Goal: Information Seeking & Learning: Compare options

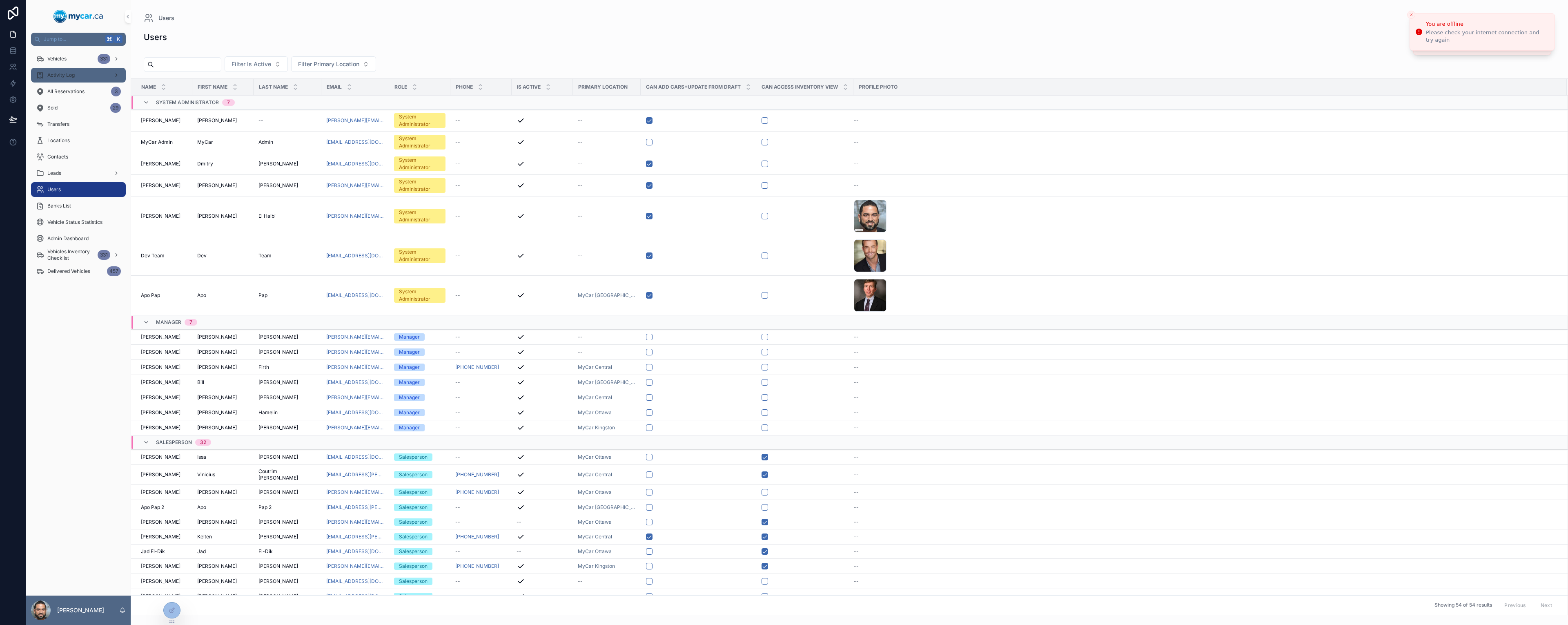
click at [84, 74] on div "Activity Log" at bounding box center [79, 75] width 85 height 13
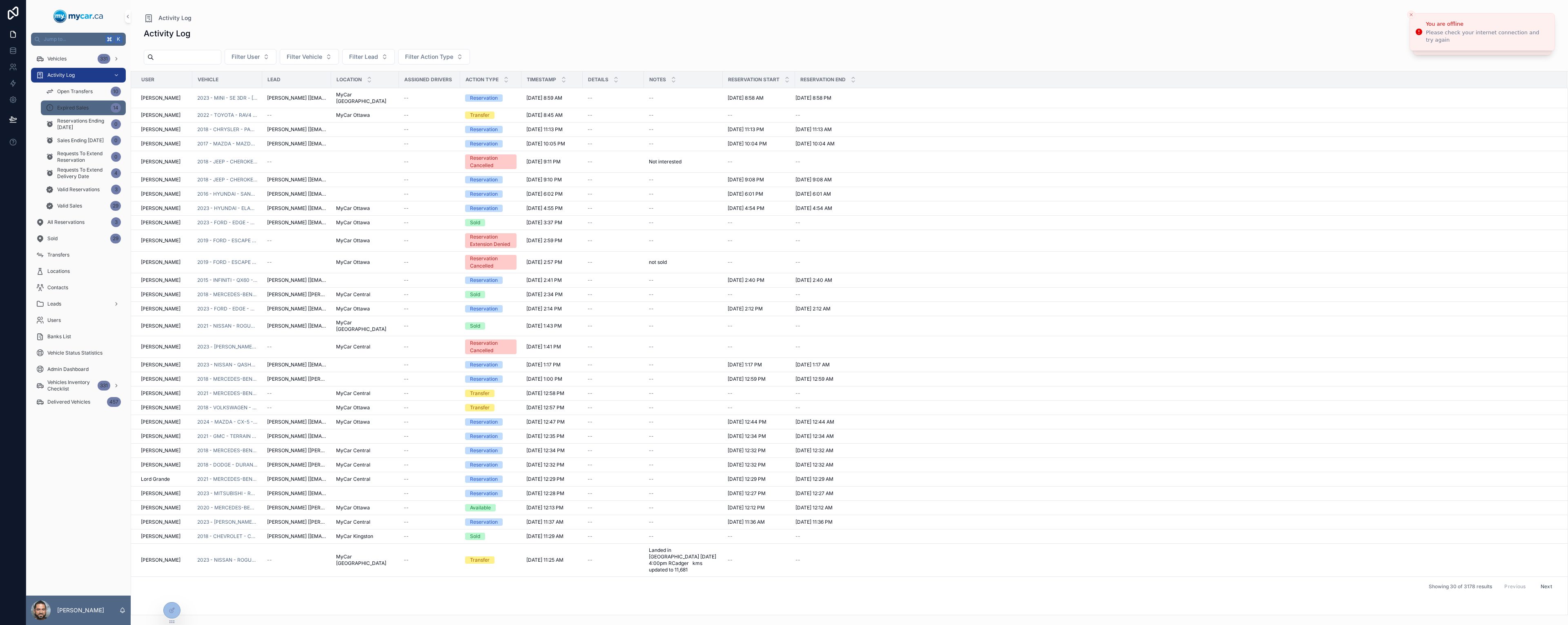
click at [65, 107] on span "Expired Sales" at bounding box center [73, 108] width 32 height 7
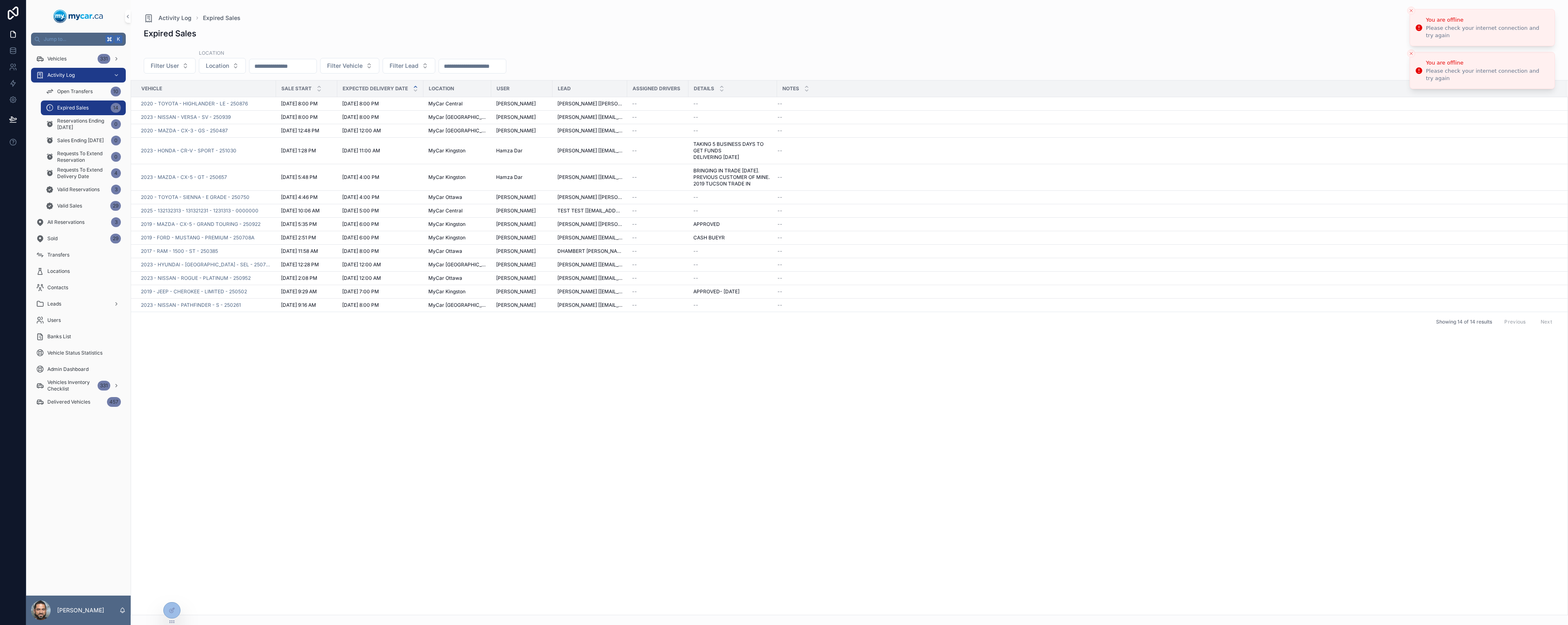
click at [1414, 10] on button "Close toast" at bounding box center [1411, 10] width 8 height 8
click at [1414, 13] on li "You are offline Please check your internet connection and try again" at bounding box center [1482, 32] width 145 height 38
click at [1413, 12] on button "Close toast" at bounding box center [1411, 14] width 8 height 8
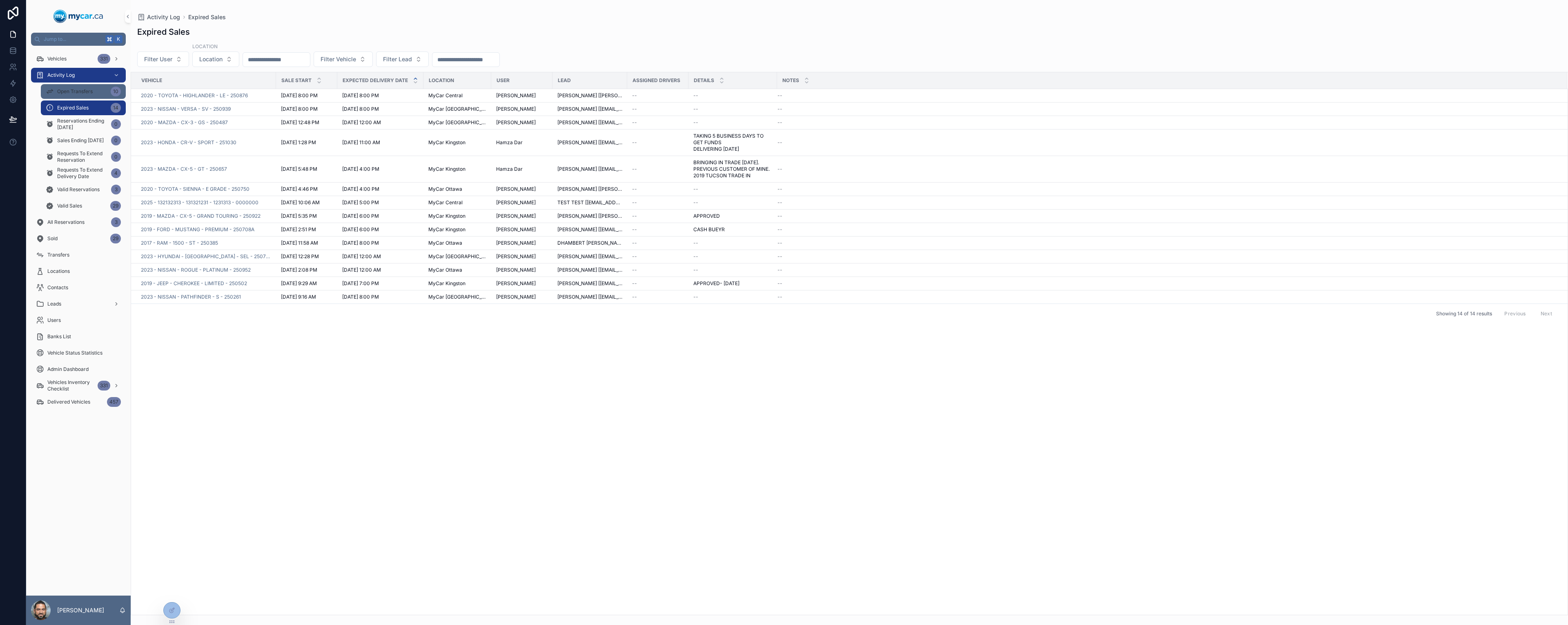
click at [85, 95] on div "Open Transfers 10" at bounding box center [83, 91] width 75 height 13
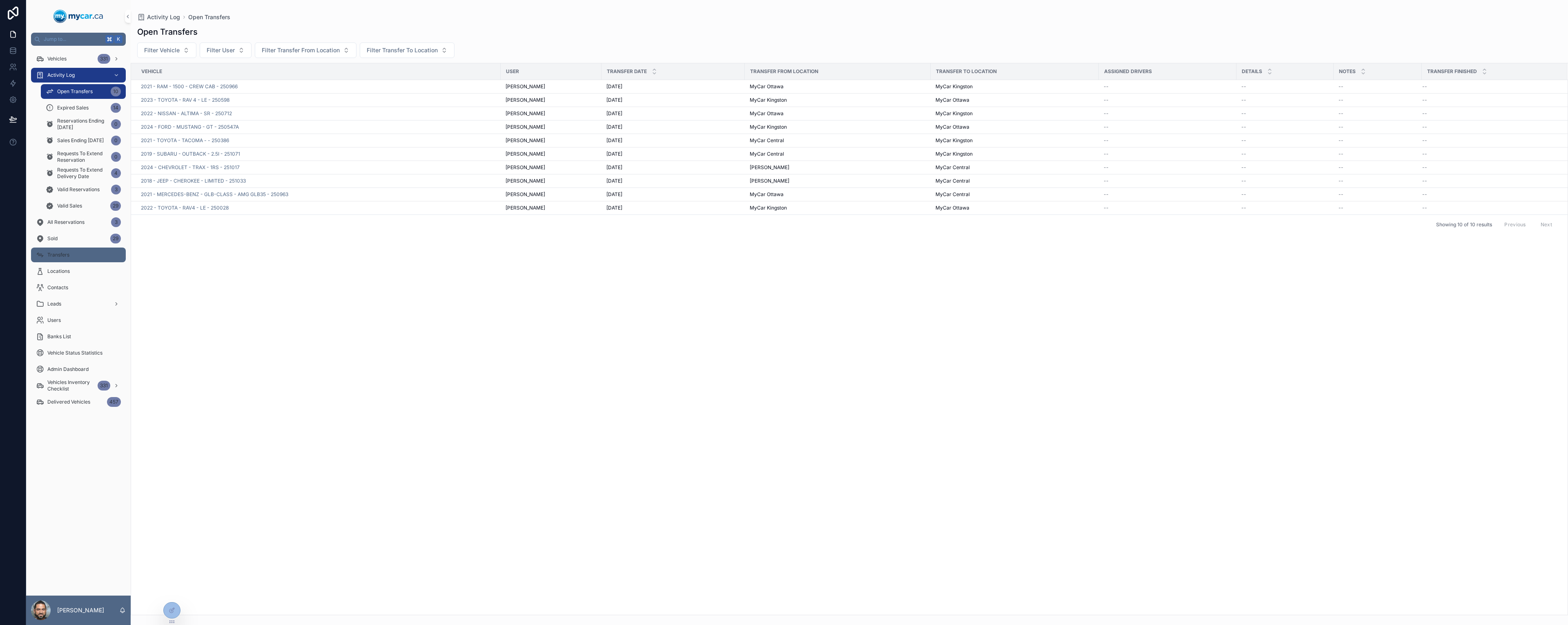
click at [72, 258] on div "Transfers" at bounding box center [79, 255] width 85 height 13
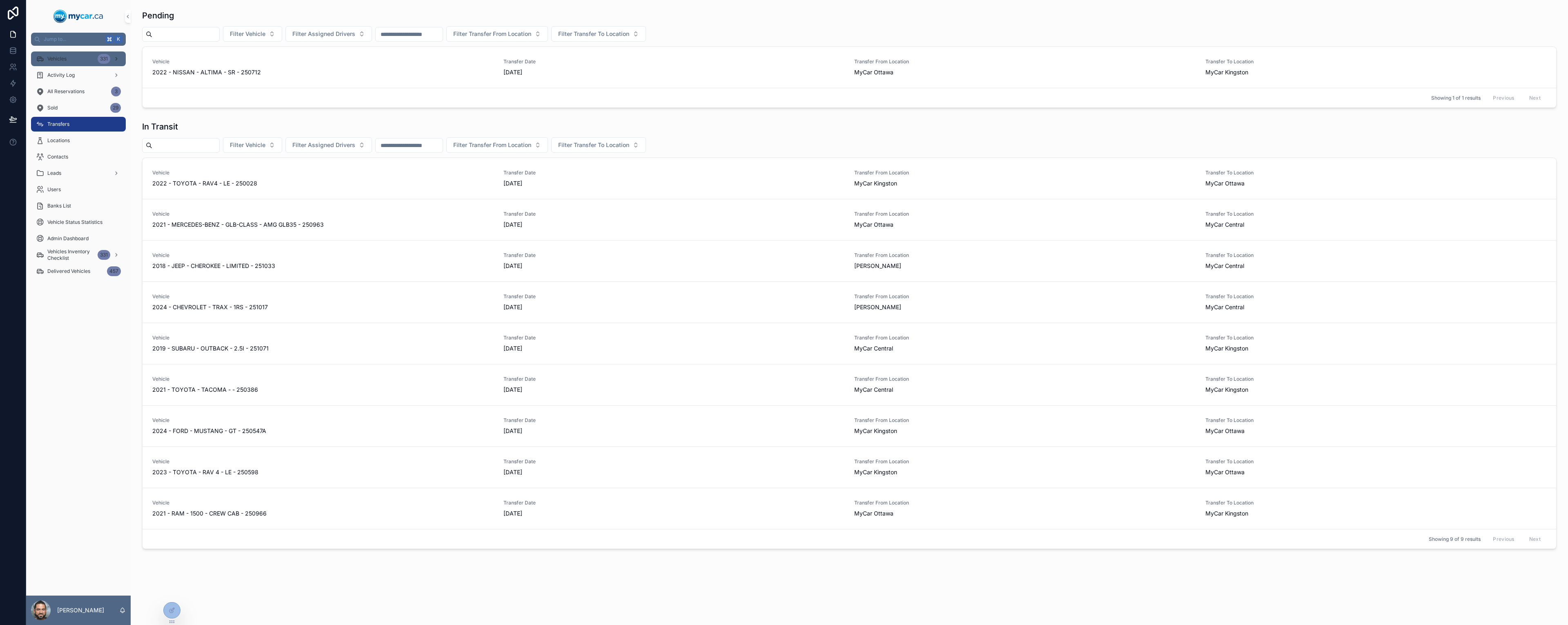
click at [77, 63] on div "Vehicles 331" at bounding box center [79, 58] width 85 height 13
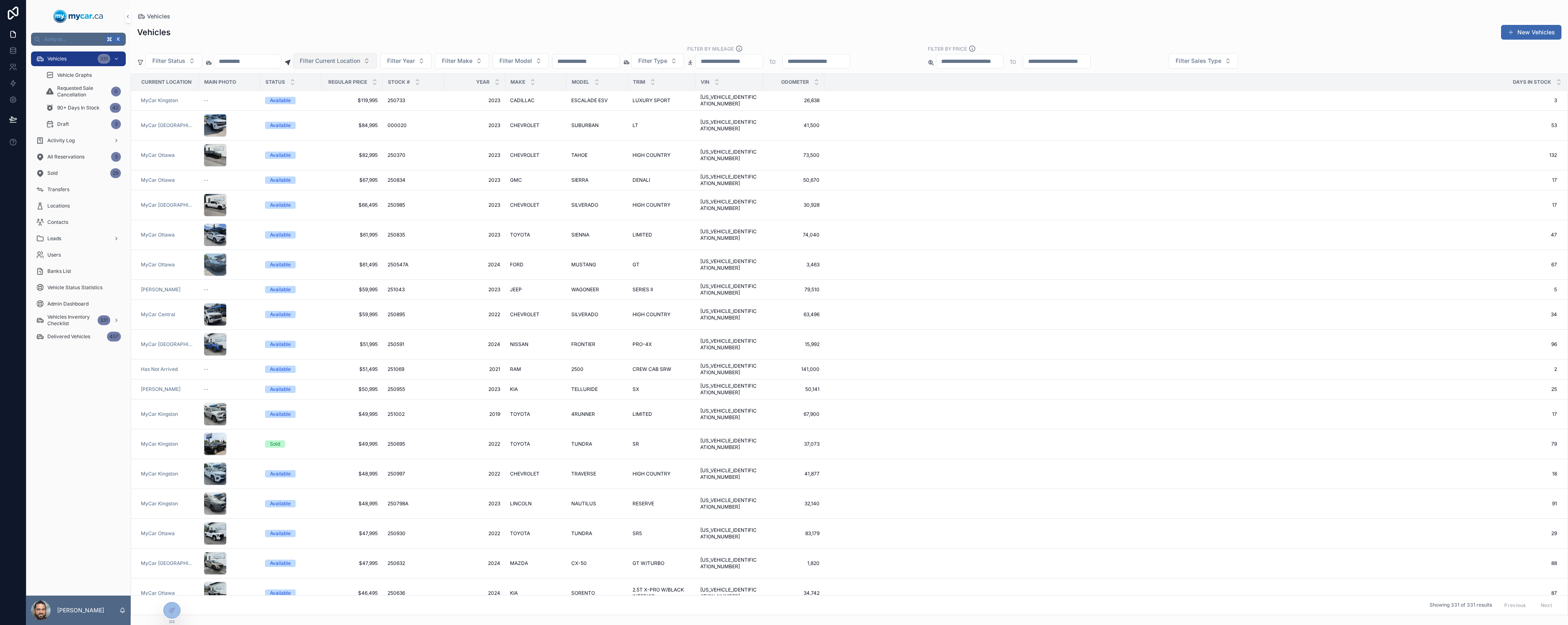
click at [350, 60] on span "Filter Current Location" at bounding box center [329, 60] width 60 height 8
click at [359, 150] on div "MyCar Ottawa" at bounding box center [363, 146] width 98 height 13
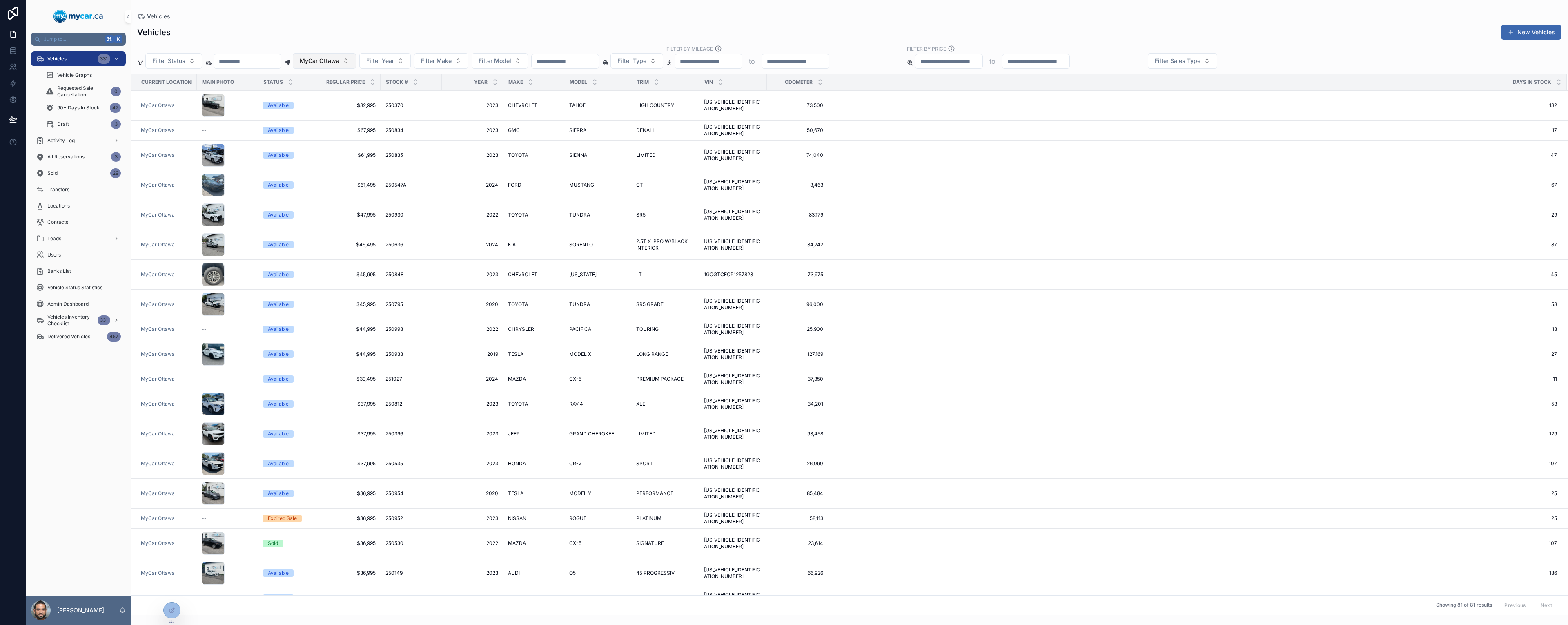
click at [339, 63] on span "MyCar Ottawa" at bounding box center [319, 60] width 40 height 8
click at [332, 111] on div "[PERSON_NAME]" at bounding box center [352, 107] width 98 height 13
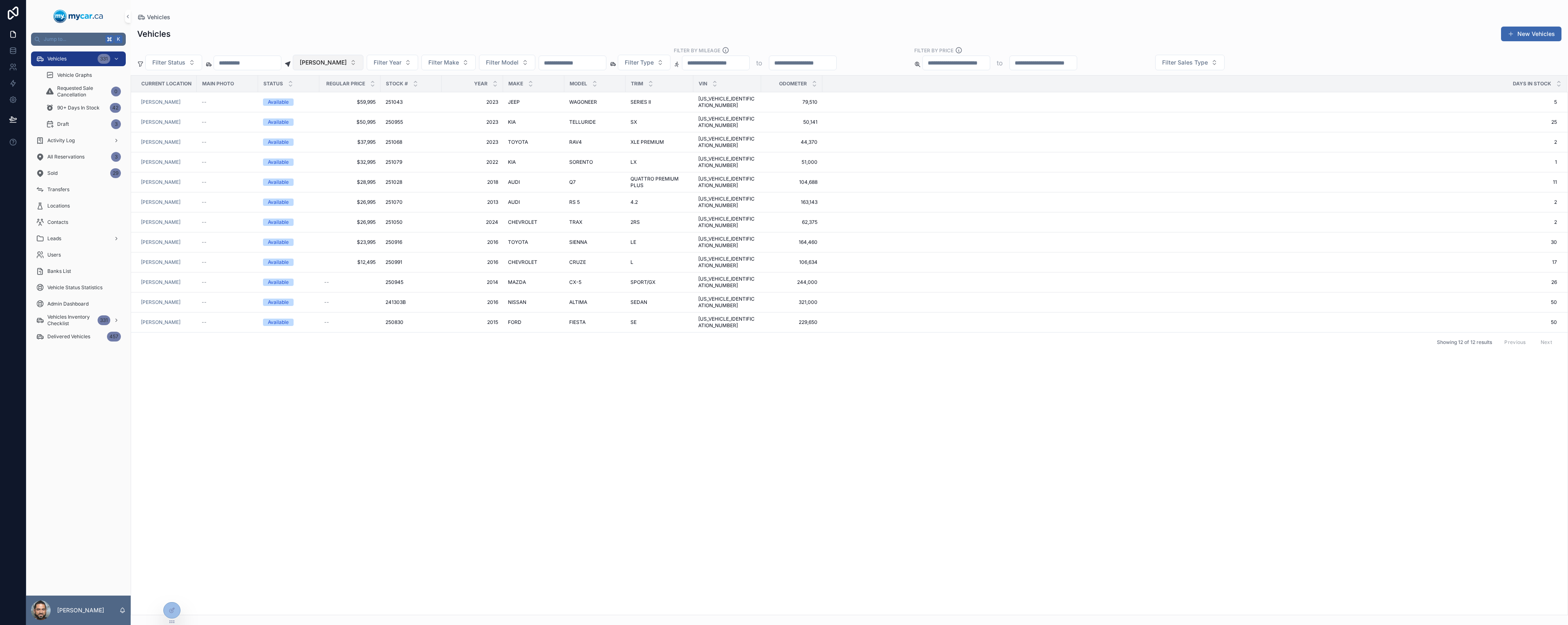
click at [347, 63] on span "[PERSON_NAME]" at bounding box center [323, 62] width 47 height 8
click at [363, 126] on div "No Location" at bounding box center [355, 121] width 98 height 13
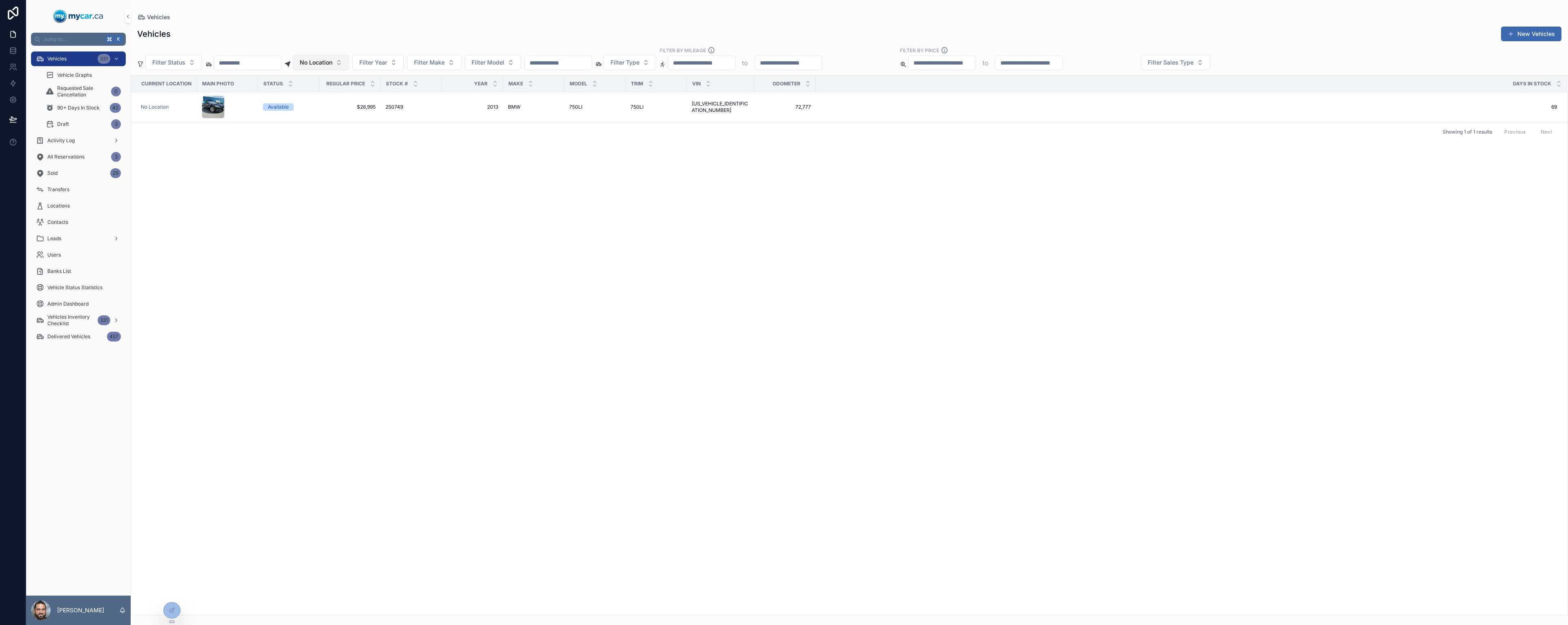
click at [332, 65] on span "No Location" at bounding box center [316, 62] width 33 height 8
click at [357, 136] on div "MyCar [GEOGRAPHIC_DATA]" at bounding box center [349, 135] width 98 height 13
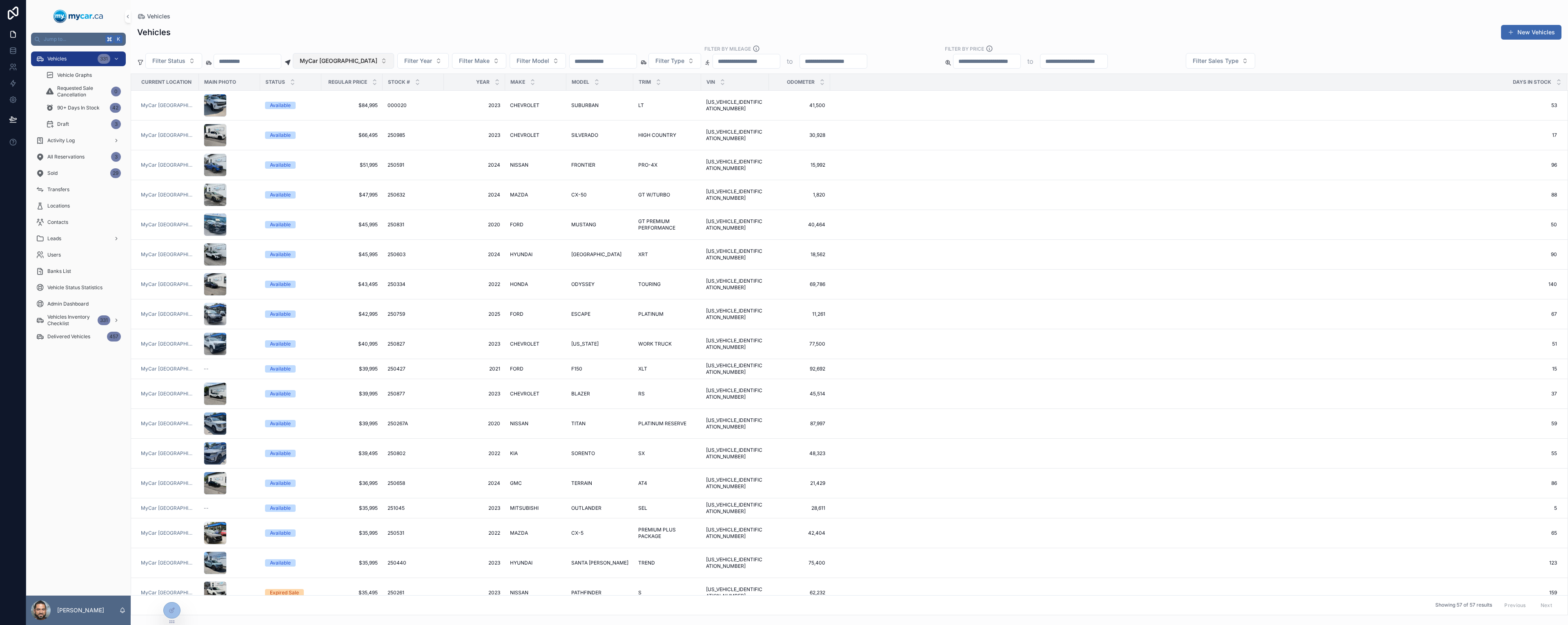
click at [354, 61] on span "MyCar [GEOGRAPHIC_DATA]" at bounding box center [338, 60] width 77 height 8
click at [355, 199] on div "MyCar Kingston" at bounding box center [357, 198] width 98 height 13
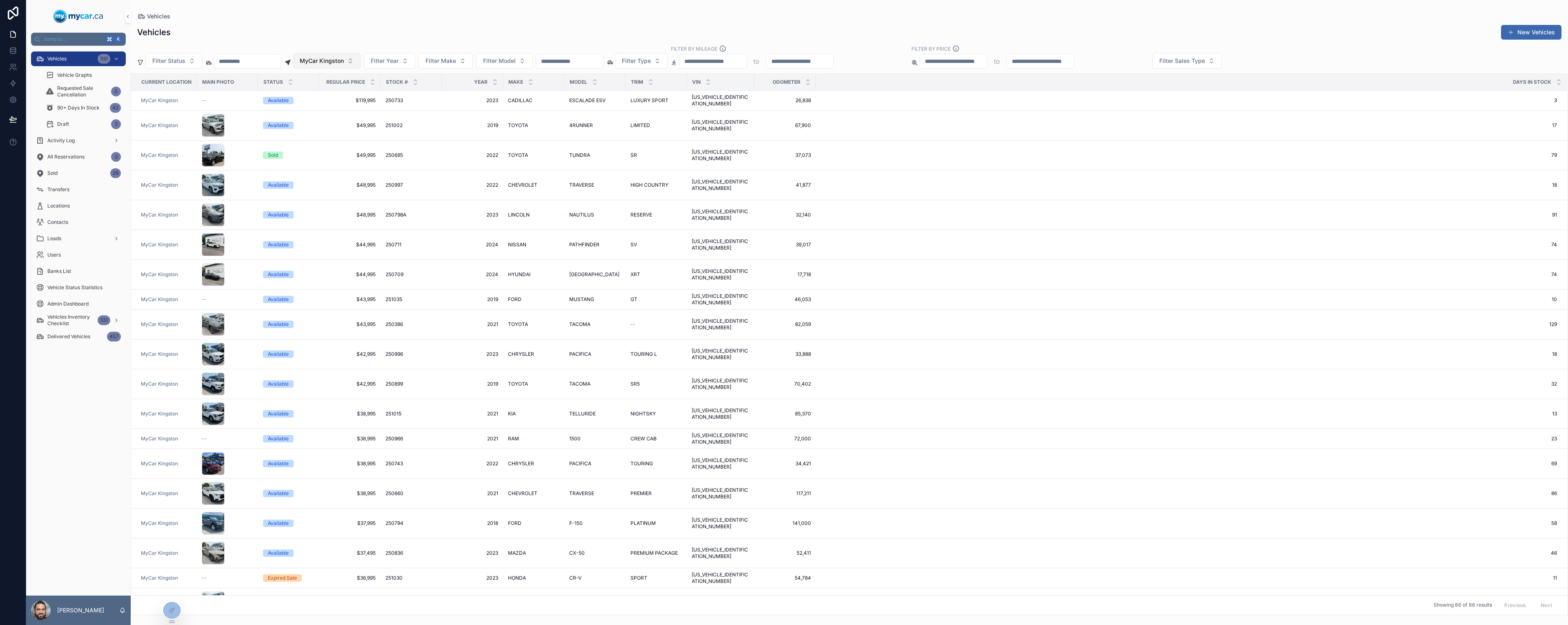
click at [344, 59] on span "MyCar Kingston" at bounding box center [321, 60] width 44 height 8
click at [348, 148] on span "MyCar Central" at bounding box center [329, 146] width 39 height 8
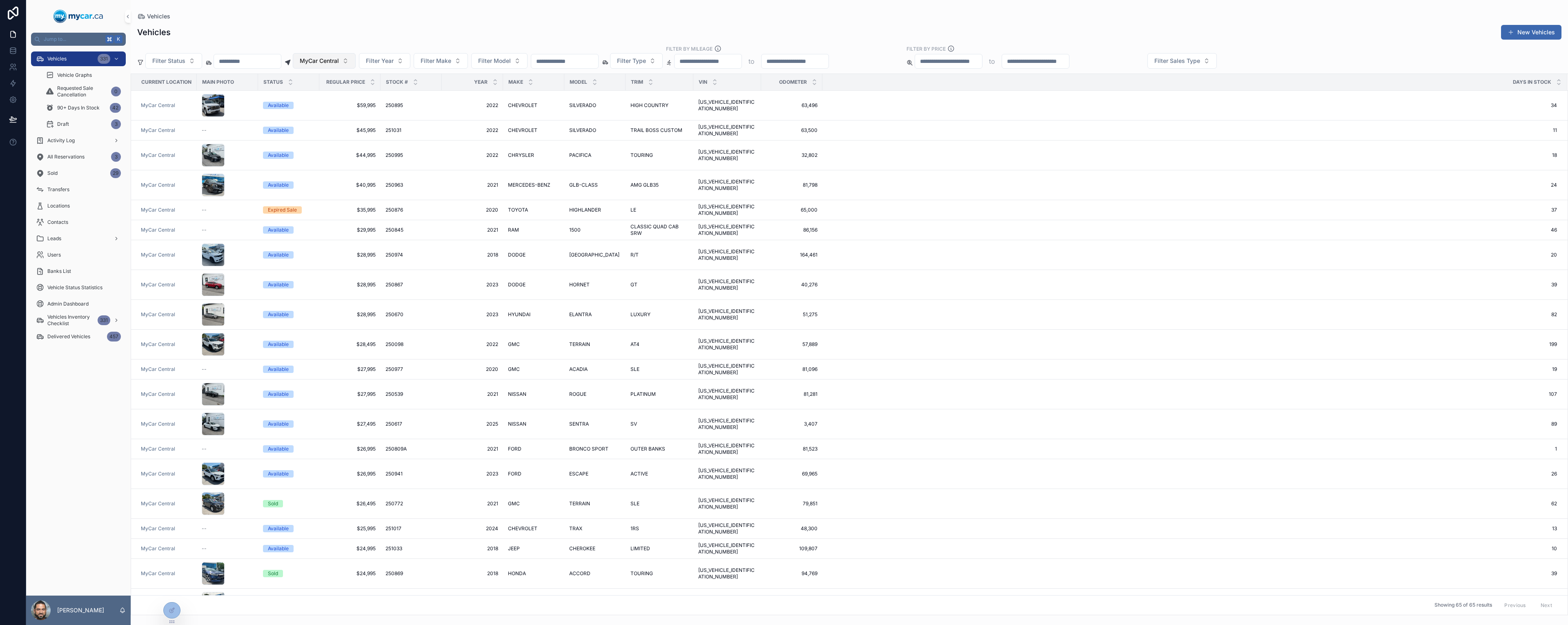
click at [339, 63] on span "MyCar Central" at bounding box center [319, 60] width 39 height 8
click at [352, 161] on div "MyCar Ottawa" at bounding box center [352, 159] width 98 height 13
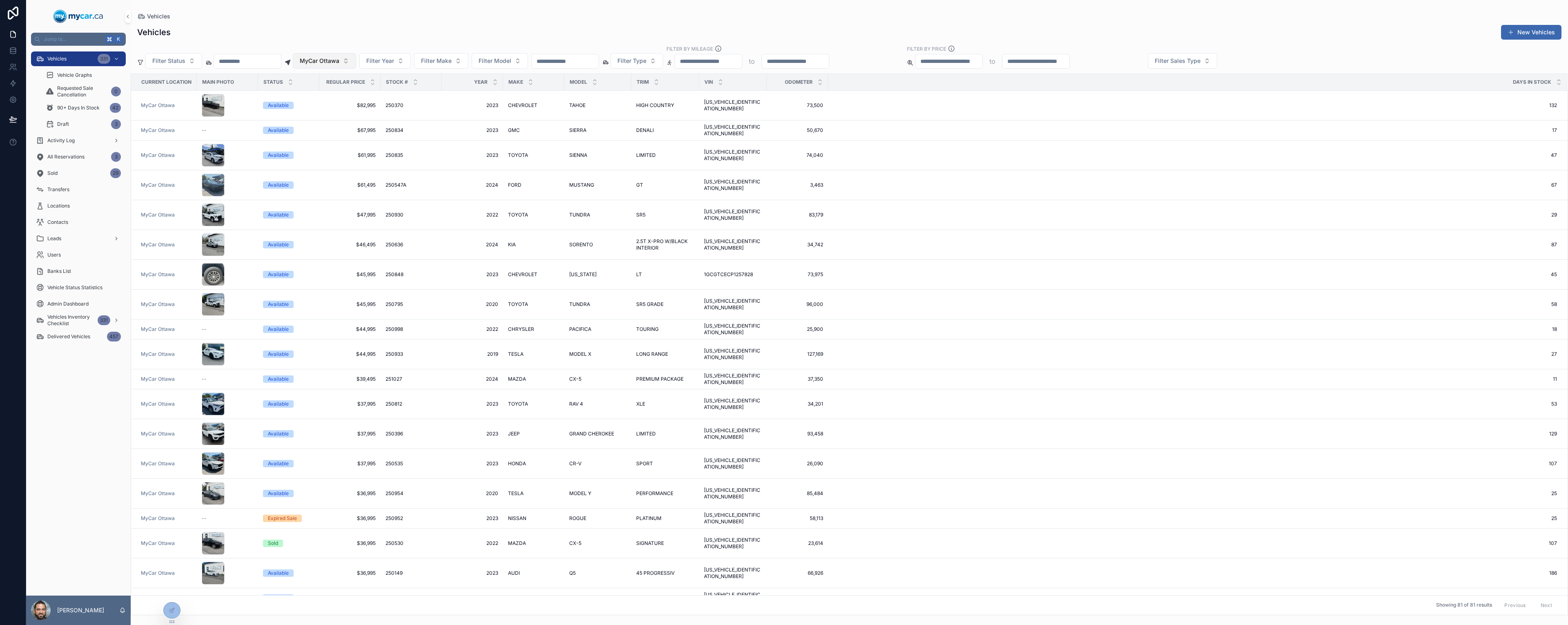
click at [339, 58] on span "MyCar Ottawa" at bounding box center [319, 60] width 40 height 8
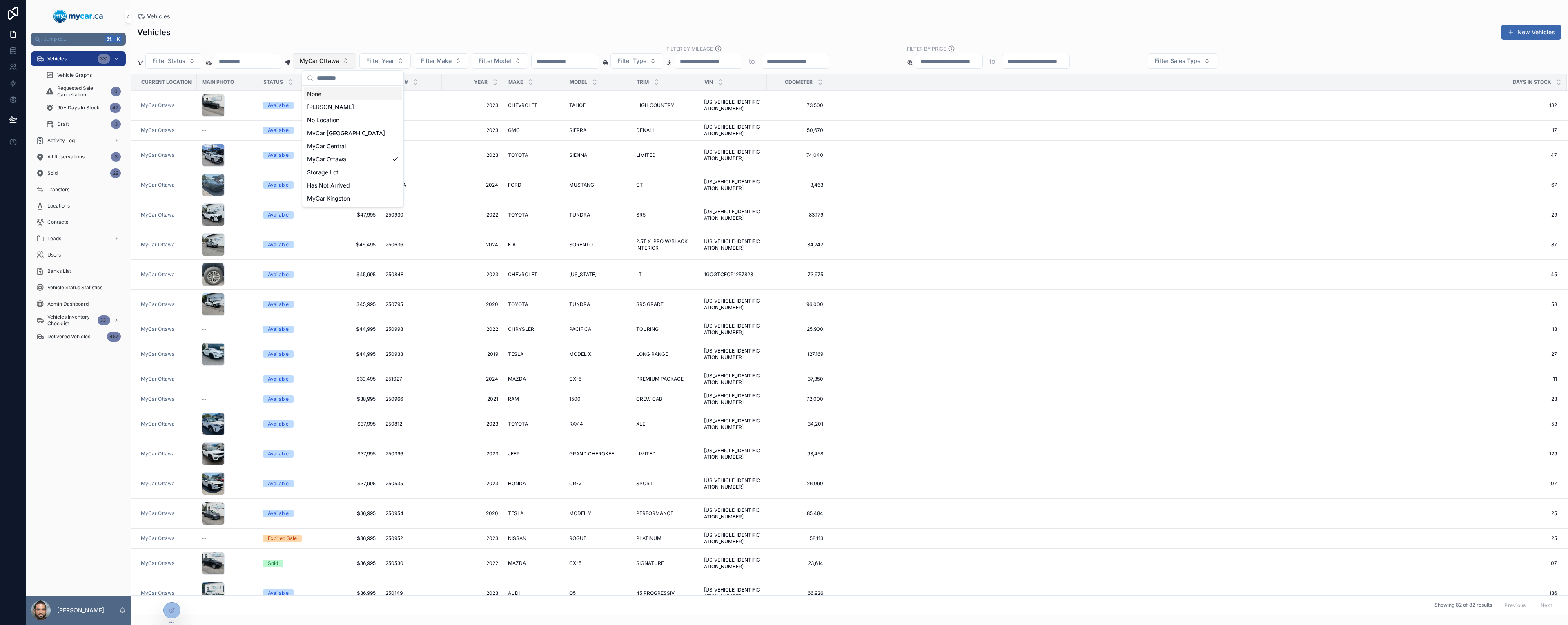
click at [339, 65] on span "MyCar Ottawa" at bounding box center [319, 60] width 40 height 8
click at [339, 60] on span "MyCar Ottawa" at bounding box center [319, 60] width 40 height 8
click at [366, 95] on div "None" at bounding box center [352, 94] width 98 height 13
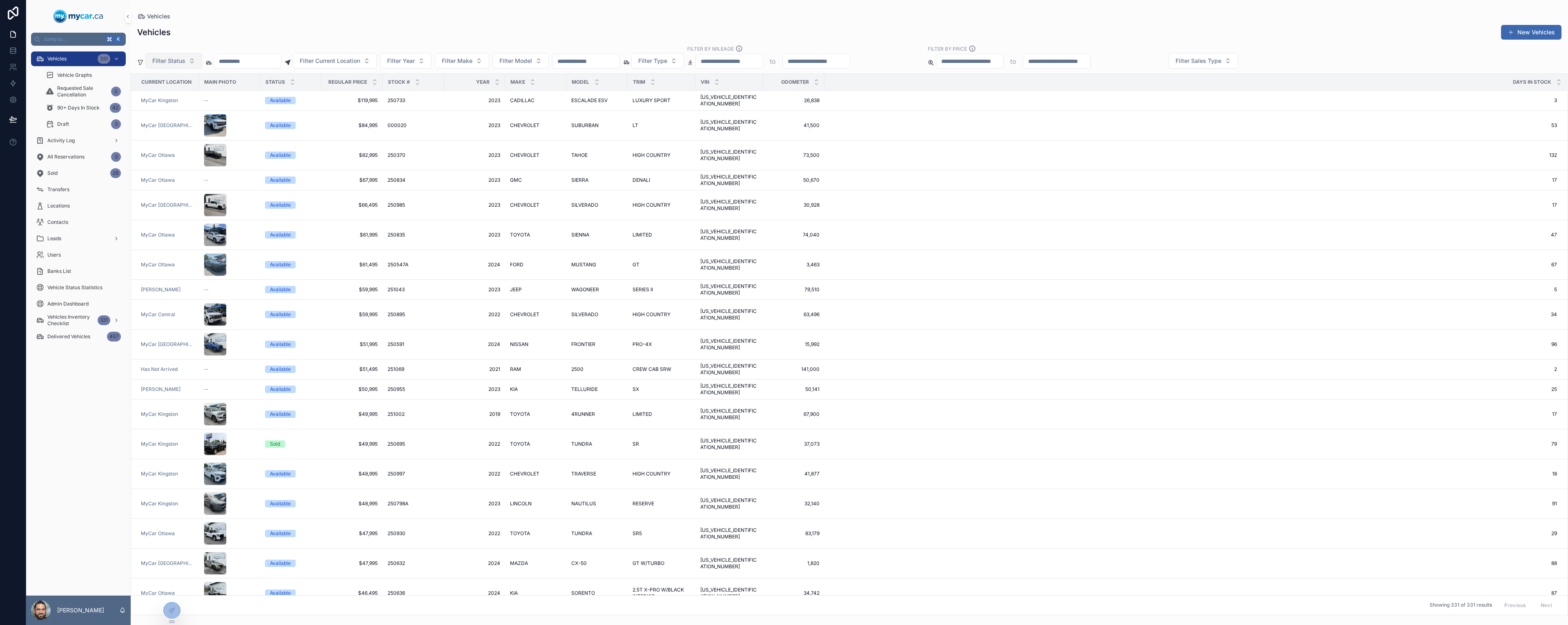
click at [146, 65] on button "Filter Status" at bounding box center [173, 60] width 57 height 15
click at [1221, 61] on span "Filter Sales Type" at bounding box center [1198, 60] width 46 height 8
click at [1241, 113] on div "Retail" at bounding box center [1260, 107] width 98 height 13
click at [1269, 63] on div "Filter Status Filter Current Location Filter Year Filter Make Filter Model Filt…" at bounding box center [849, 57] width 1437 height 24
click at [1208, 63] on button "Retail" at bounding box center [1188, 60] width 39 height 15
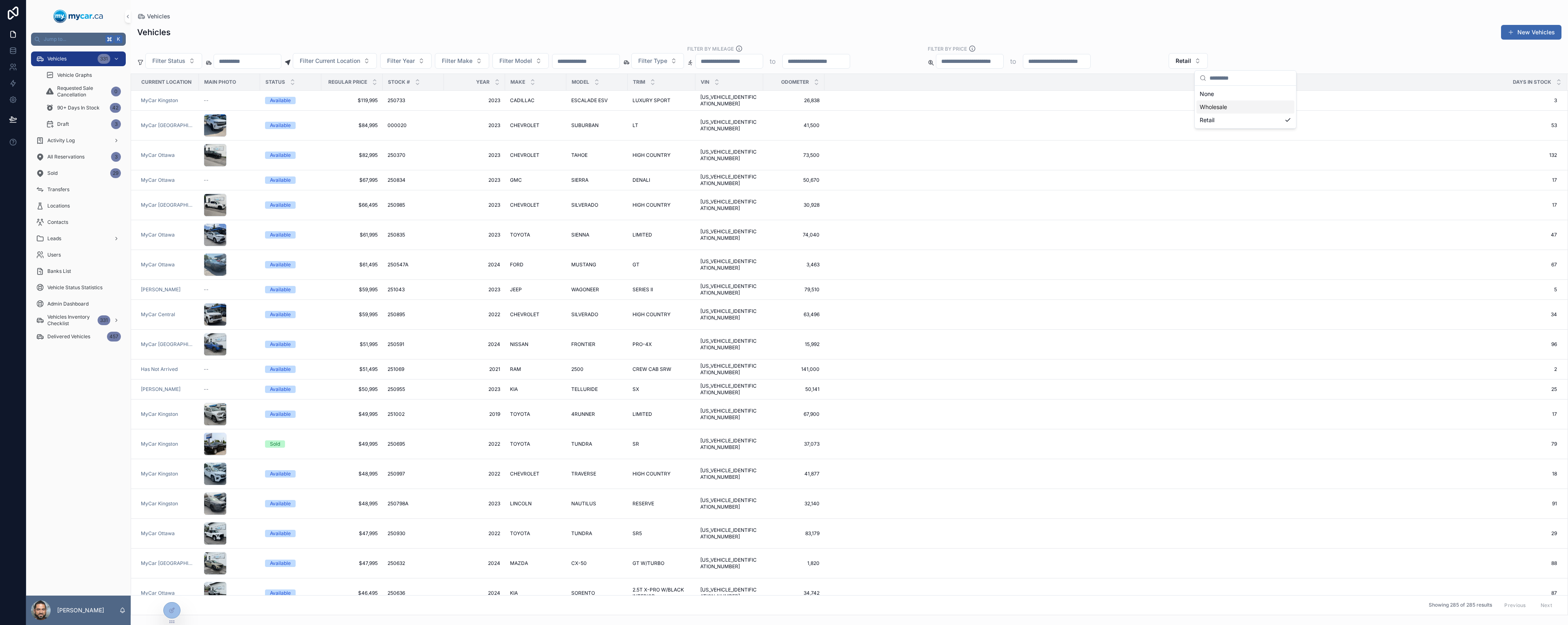
click at [1234, 108] on div "Wholesale" at bounding box center [1245, 107] width 98 height 13
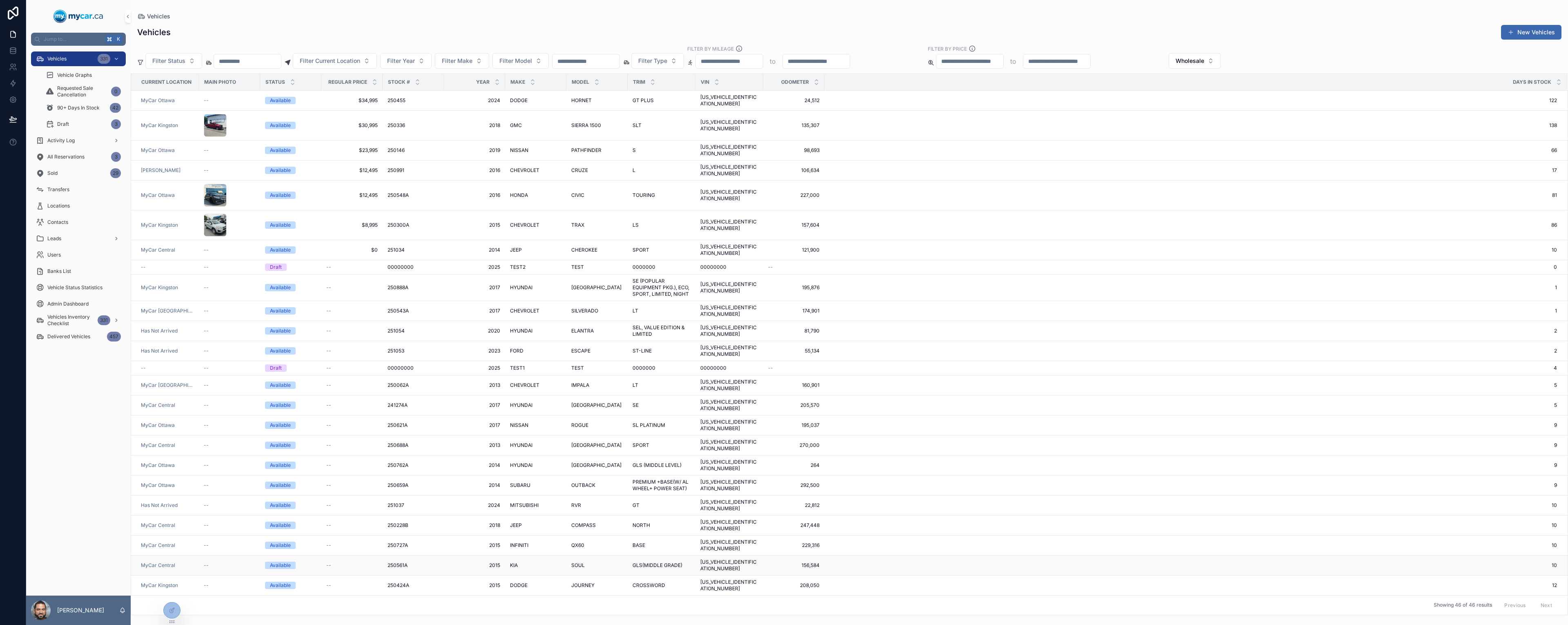
click at [512, 556] on td "KIA KIA" at bounding box center [536, 565] width 61 height 20
click at [513, 562] on span "KIA" at bounding box center [514, 565] width 8 height 7
click at [513, 491] on div "Vehicles Vehicles New Vehicles Filter Status Filter Current Location Filter Yea…" at bounding box center [849, 312] width 1437 height 625
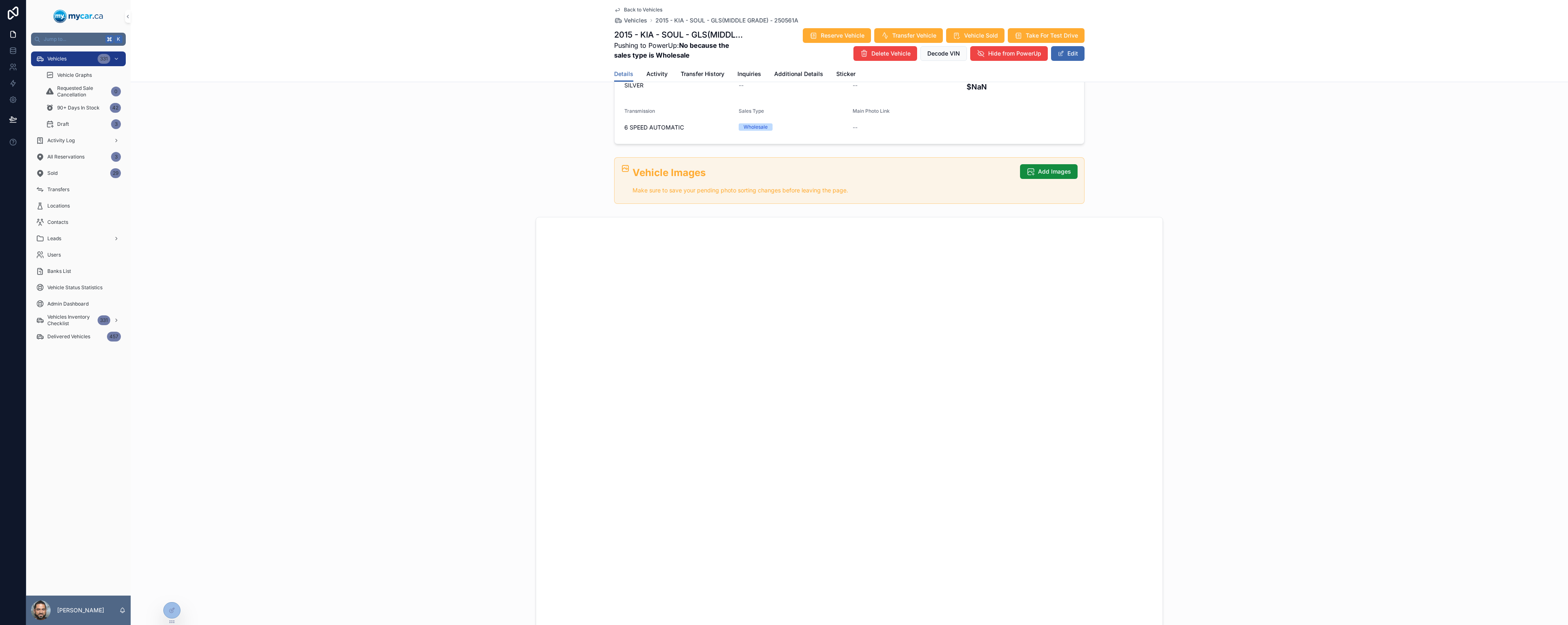
scroll to position [149, 0]
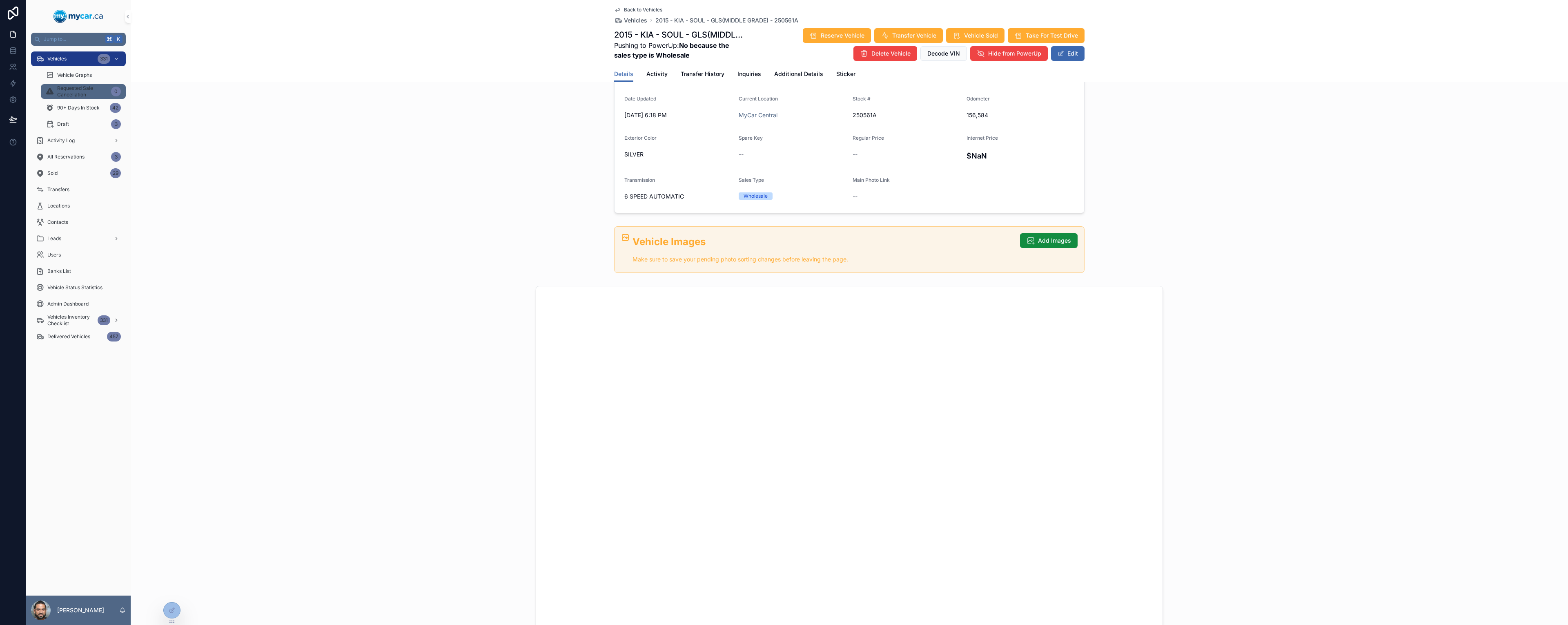
click at [77, 93] on span "Requested Sale Cancellation" at bounding box center [82, 91] width 51 height 13
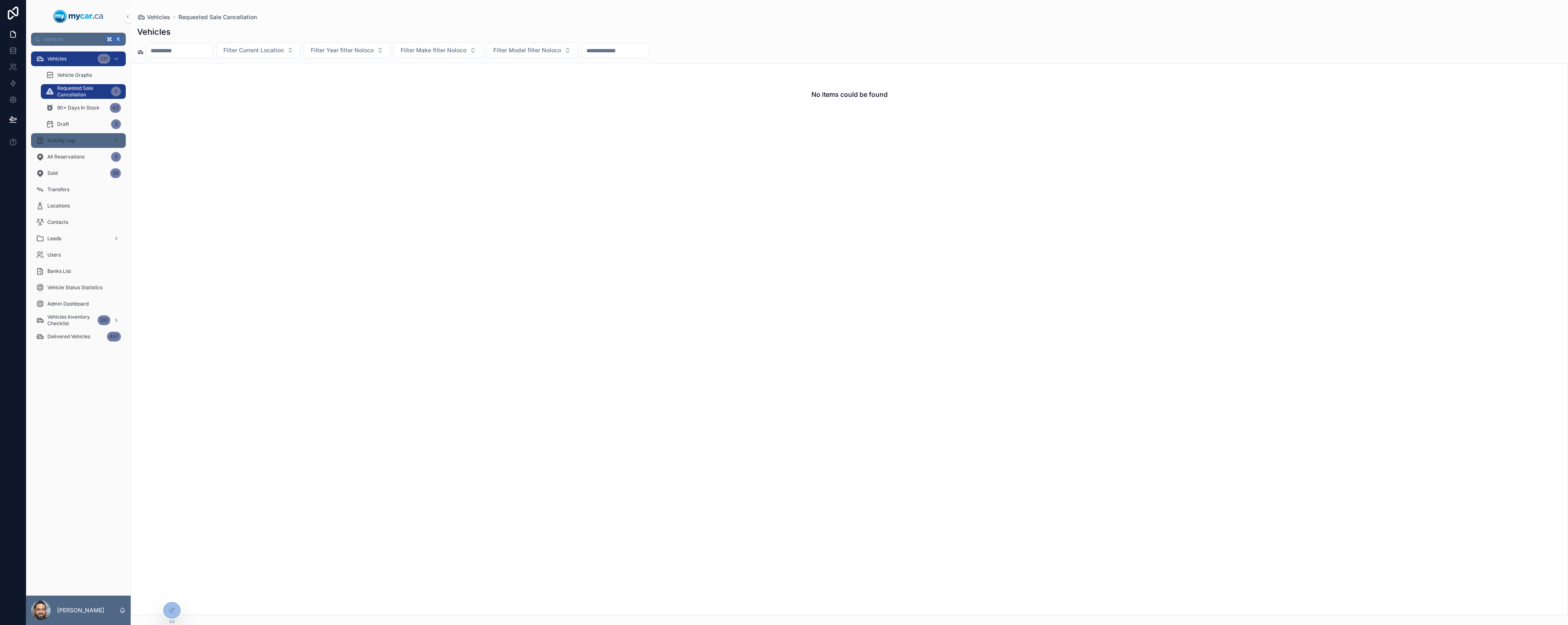
click at [65, 143] on span "Activity Log" at bounding box center [61, 140] width 27 height 7
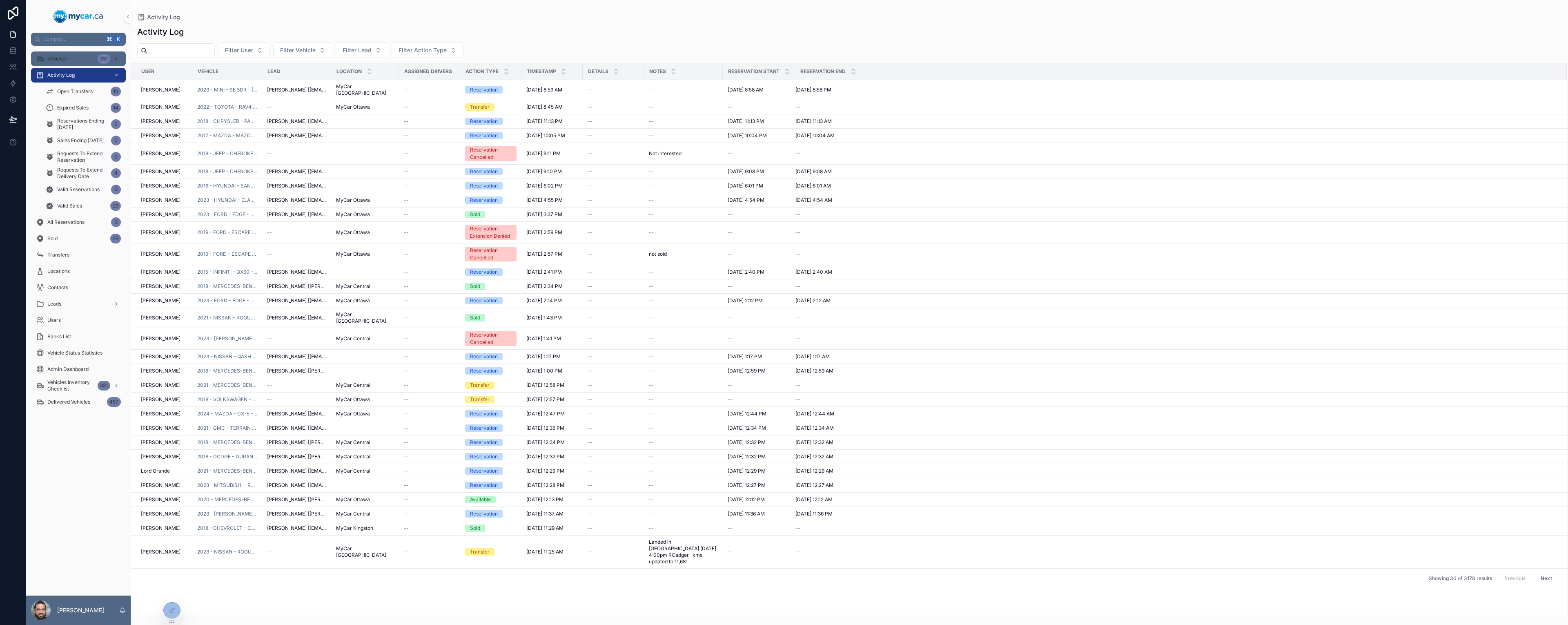
click at [73, 59] on div "Vehicles 331" at bounding box center [79, 58] width 85 height 13
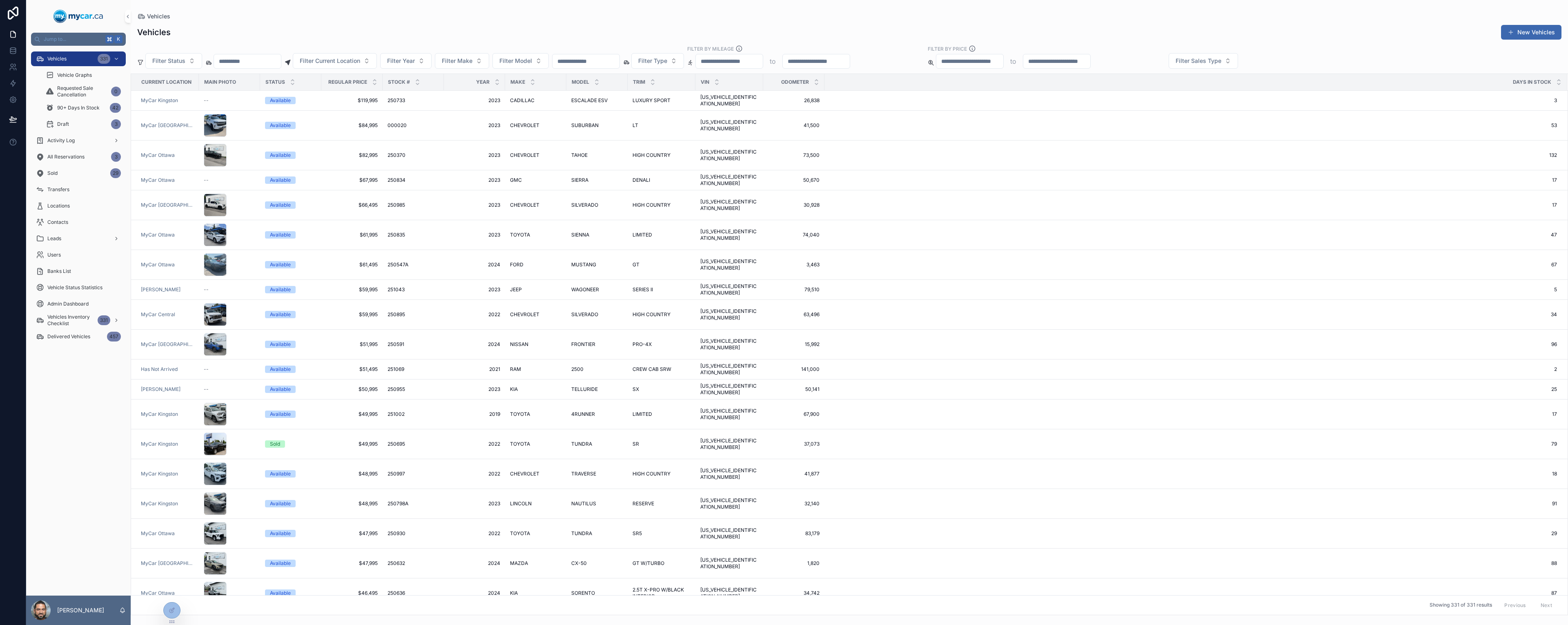
click at [1221, 61] on span "Filter Sales Type" at bounding box center [1198, 60] width 46 height 8
click at [1229, 105] on div "Retail" at bounding box center [1260, 107] width 98 height 13
click at [1282, 59] on div "Filter Status Filter Current Location Filter Year Filter Make Filter Model Filt…" at bounding box center [849, 57] width 1437 height 24
click at [1208, 62] on button "Retail" at bounding box center [1188, 60] width 39 height 15
click at [1229, 99] on div "None" at bounding box center [1245, 94] width 98 height 13
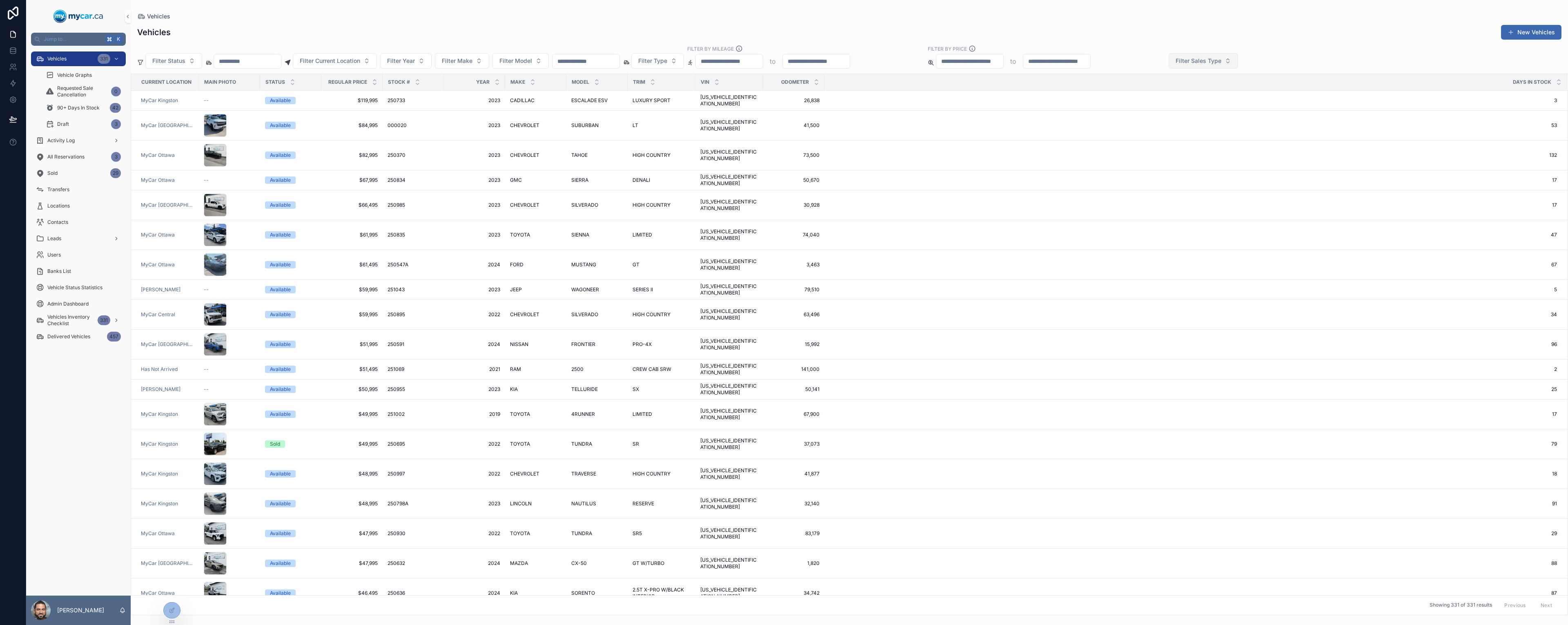
click at [1221, 59] on span "Filter Sales Type" at bounding box center [1198, 60] width 46 height 8
click at [1248, 95] on div "Wholesale" at bounding box center [1260, 94] width 98 height 13
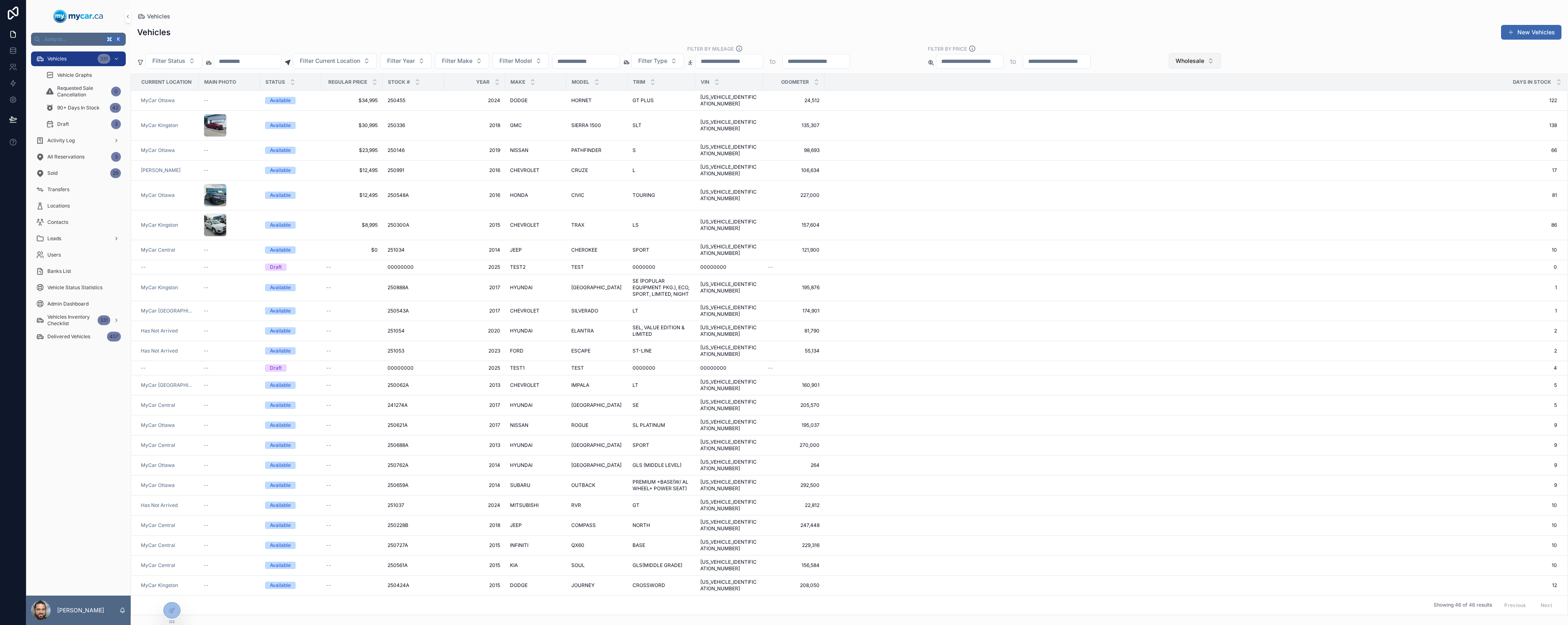
click at [1204, 64] on span "Wholesale" at bounding box center [1189, 60] width 29 height 8
click at [1217, 119] on div "Retail" at bounding box center [1251, 119] width 98 height 13
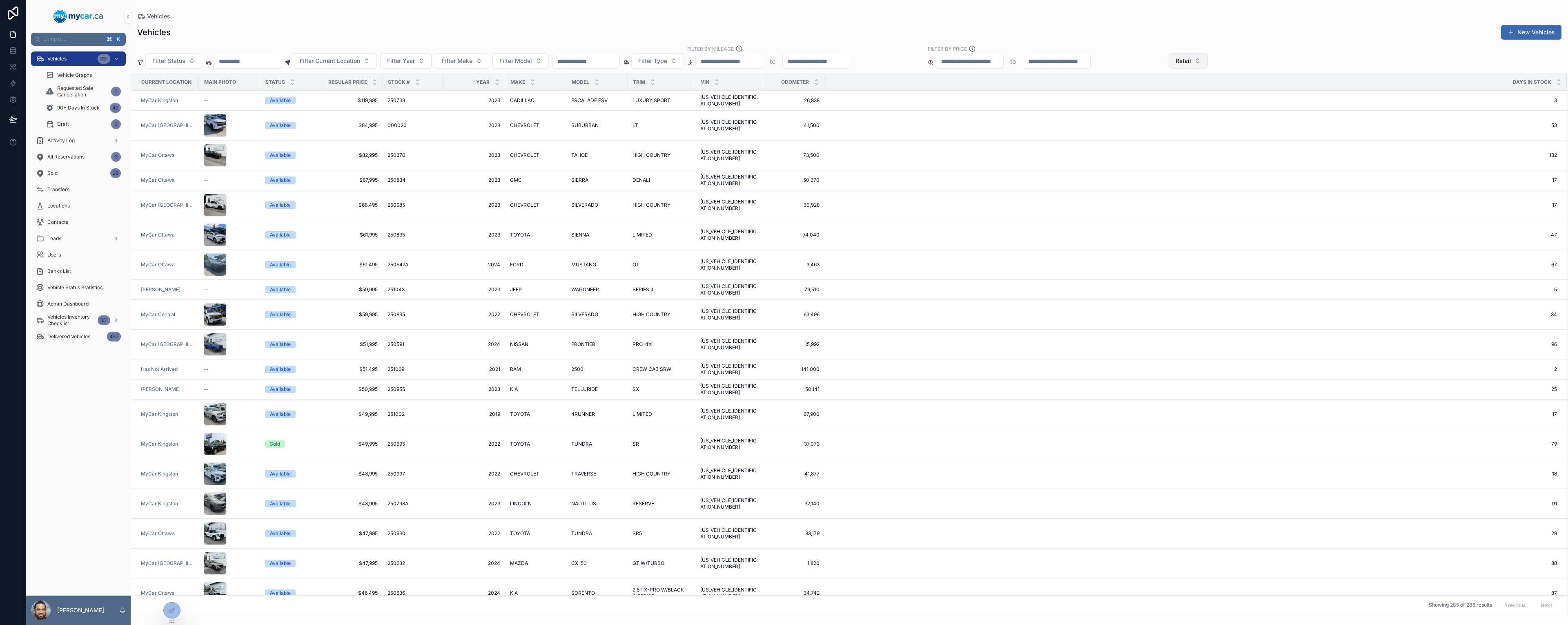
click at [1191, 65] on span "Retail" at bounding box center [1183, 60] width 15 height 8
click at [1227, 110] on div "Wholesale" at bounding box center [1245, 107] width 98 height 13
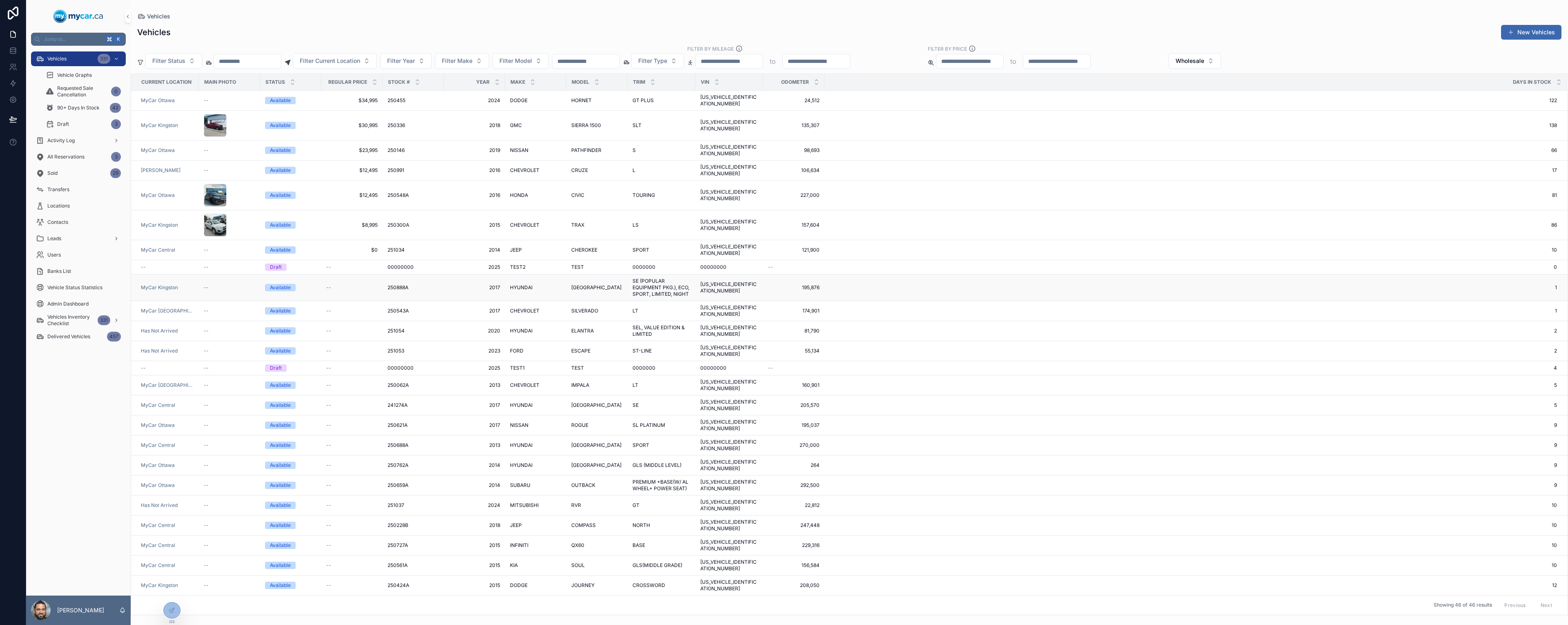
scroll to position [13, 0]
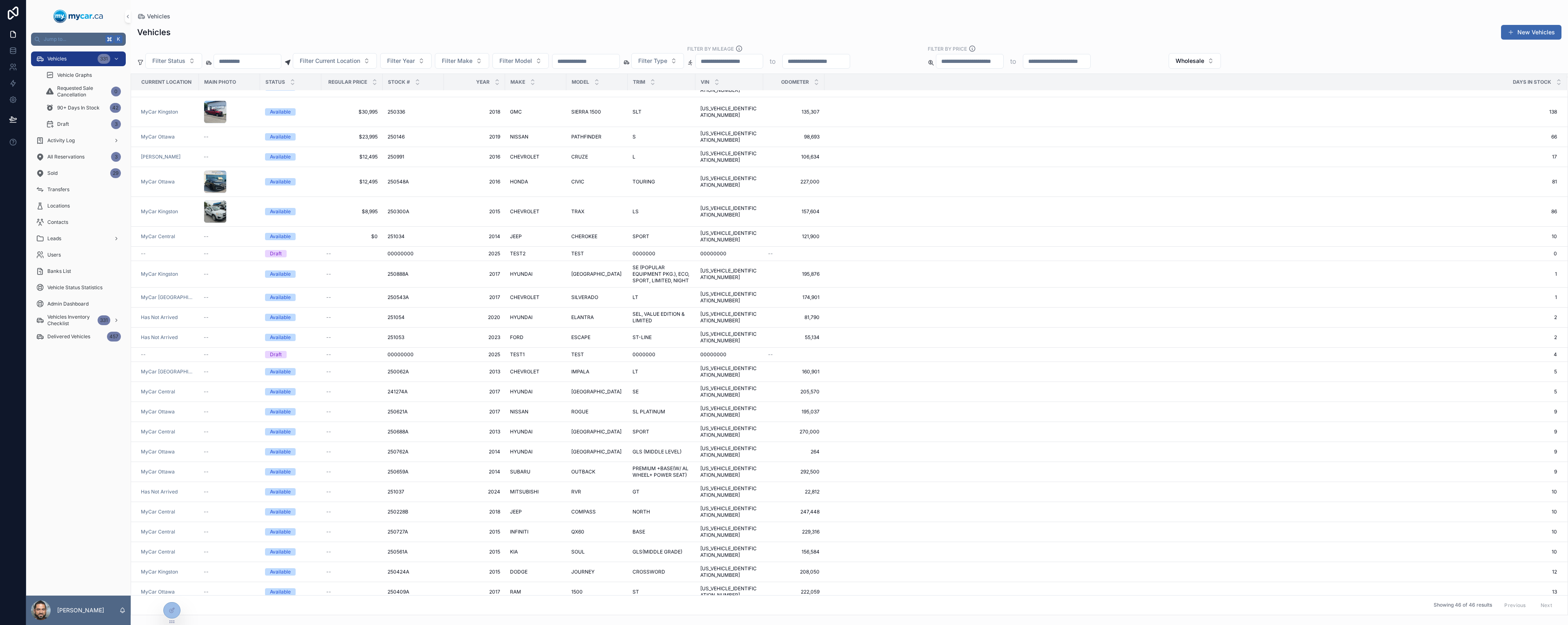
click at [186, 83] on span "Current Location" at bounding box center [166, 82] width 51 height 7
click at [191, 81] on span "Current Location" at bounding box center [166, 82] width 51 height 7
click at [183, 86] on div "Current Location" at bounding box center [165, 82] width 67 height 13
click at [193, 83] on div "Current Location" at bounding box center [165, 82] width 67 height 13
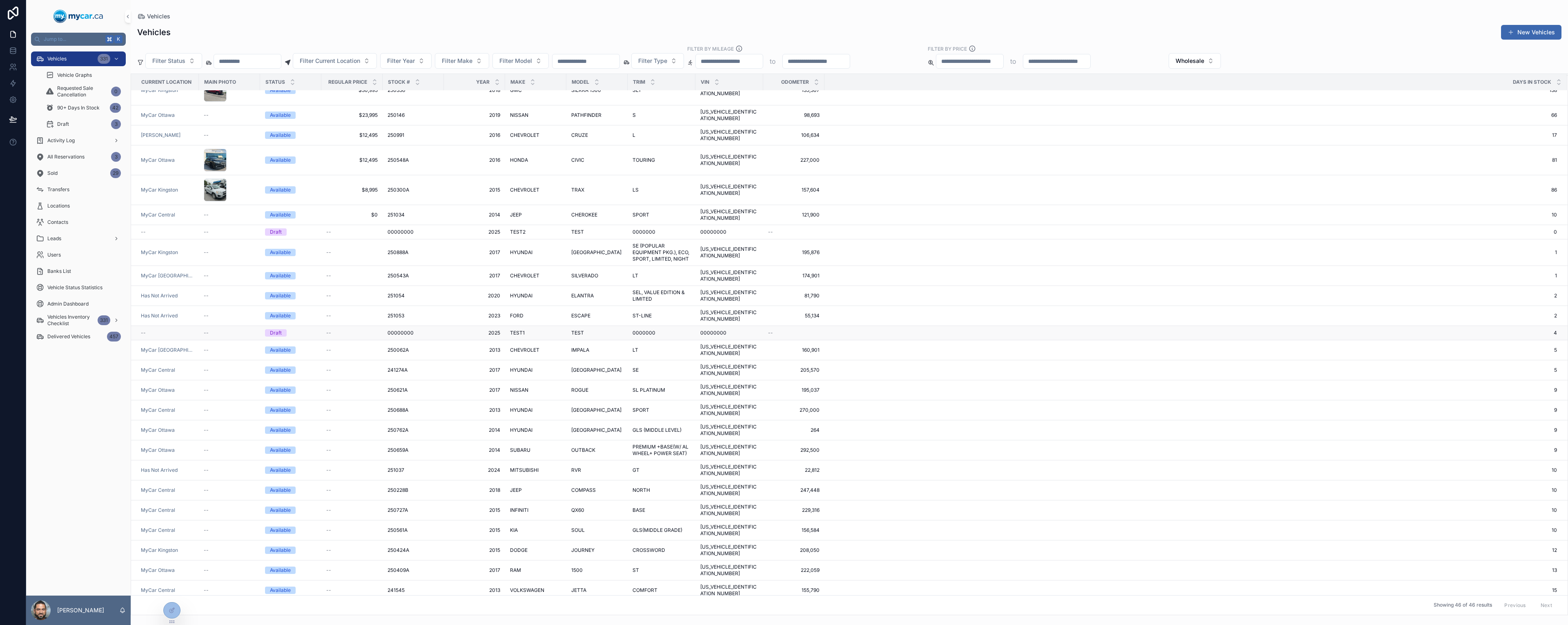
scroll to position [0, 0]
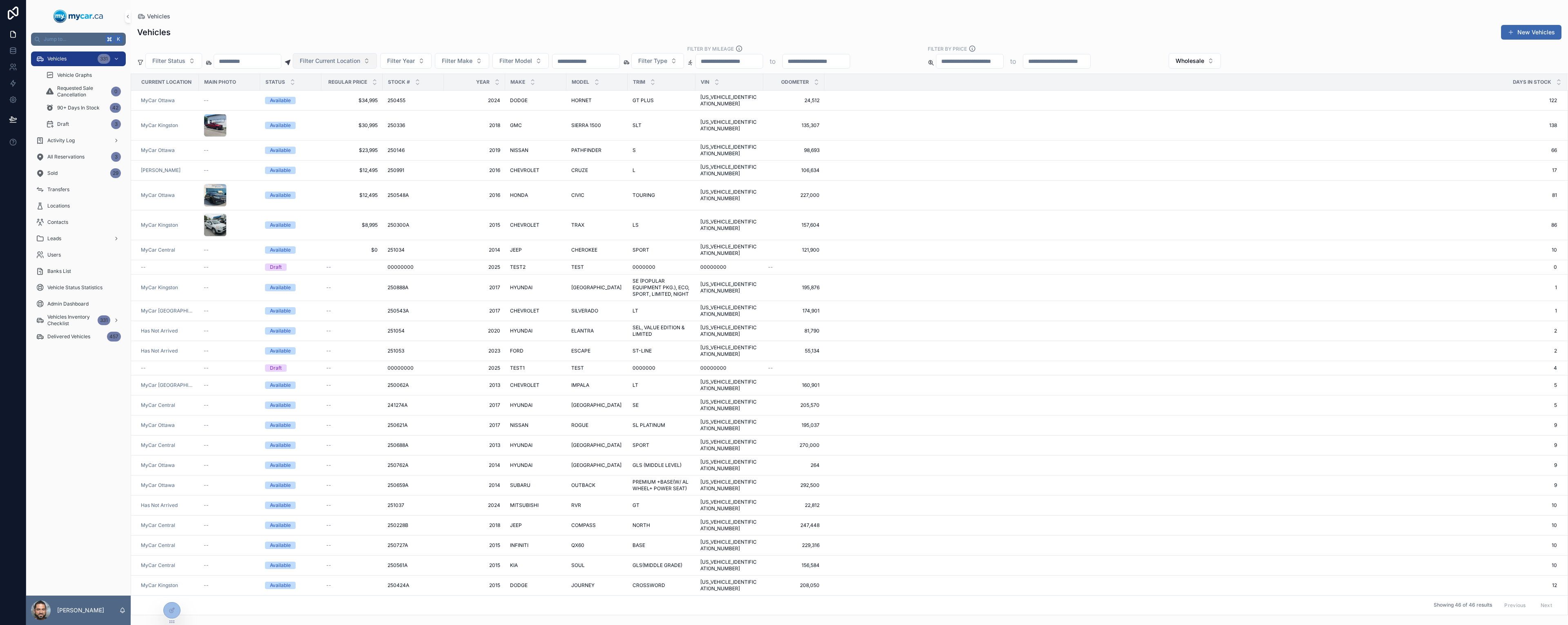
click at [331, 58] on span "Filter Current Location" at bounding box center [329, 60] width 60 height 8
click at [361, 151] on div "MyCar Ottawa" at bounding box center [363, 146] width 98 height 13
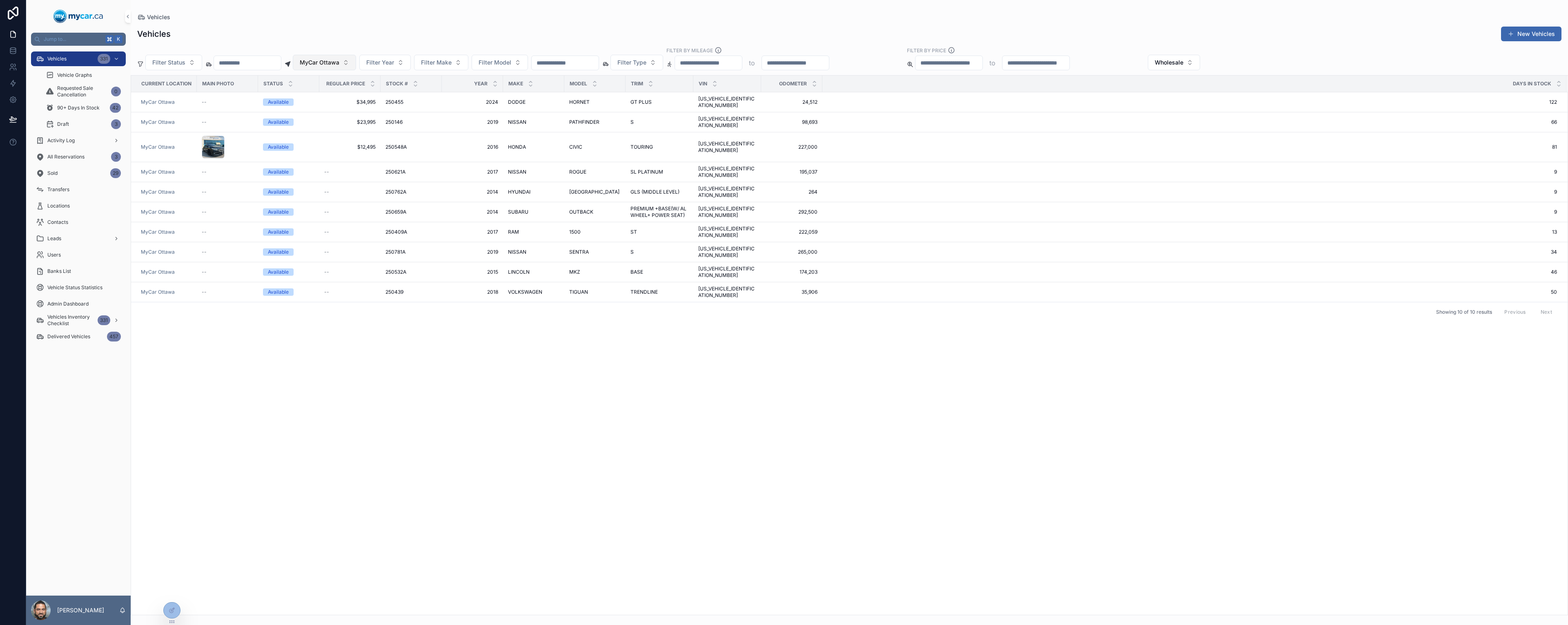
click at [343, 68] on button "MyCar Ottawa" at bounding box center [324, 62] width 63 height 15
click at [341, 150] on span "MyCar Central" at bounding box center [326, 147] width 39 height 8
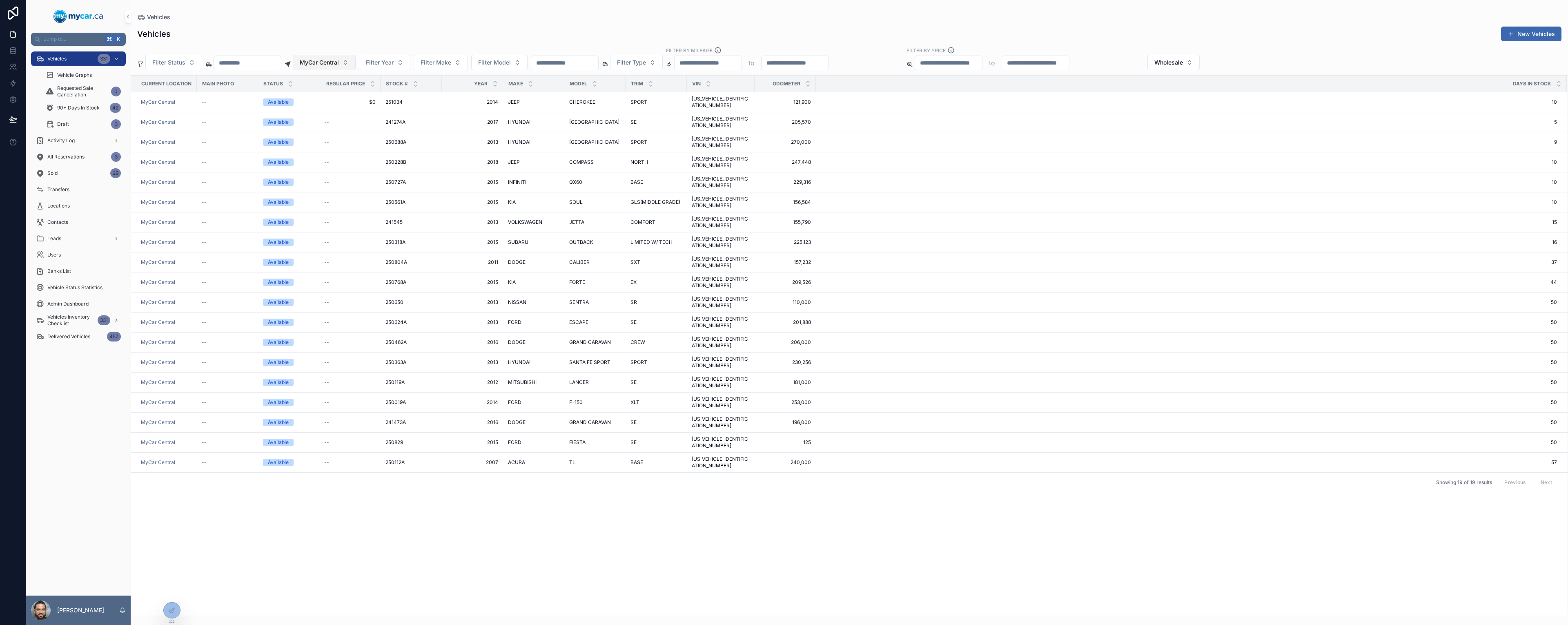
click at [347, 58] on button "MyCar Central" at bounding box center [324, 62] width 63 height 15
click at [347, 199] on span "MyCar Kingston" at bounding box center [328, 200] width 43 height 8
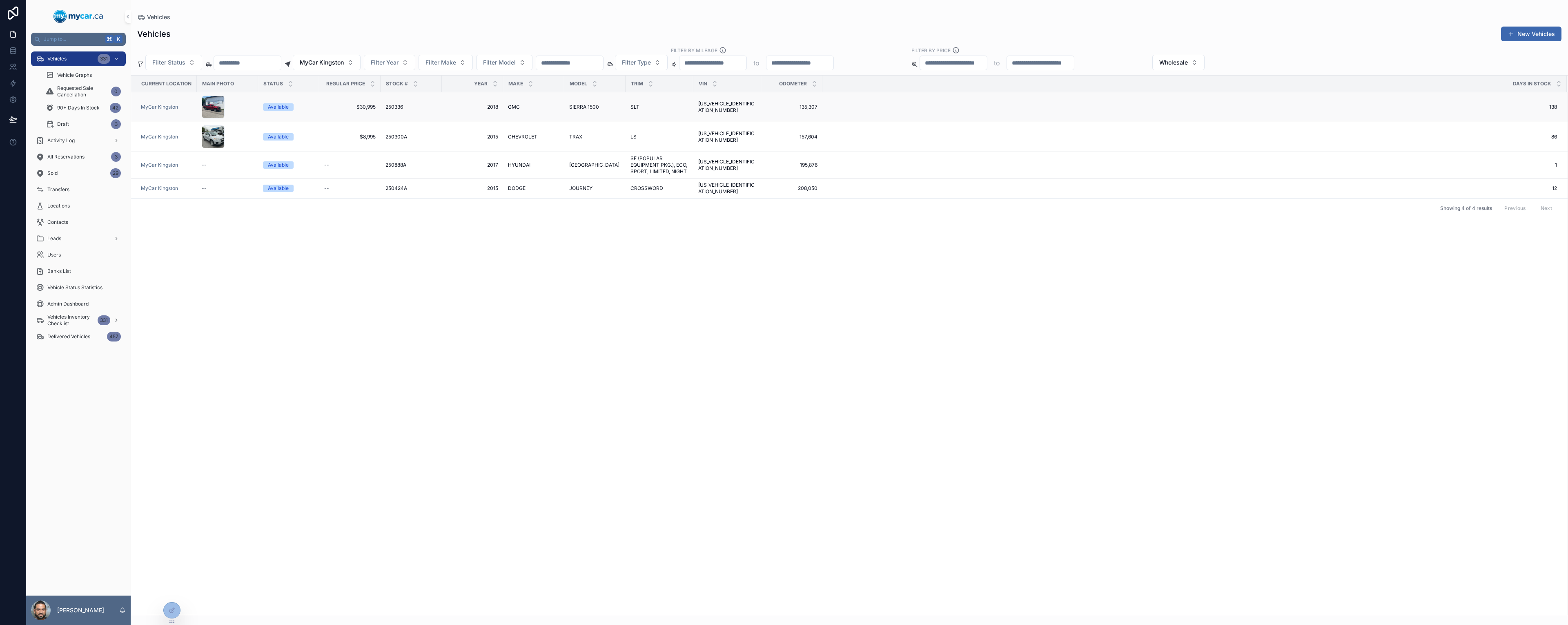
click at [386, 110] on span "250336" at bounding box center [394, 107] width 18 height 7
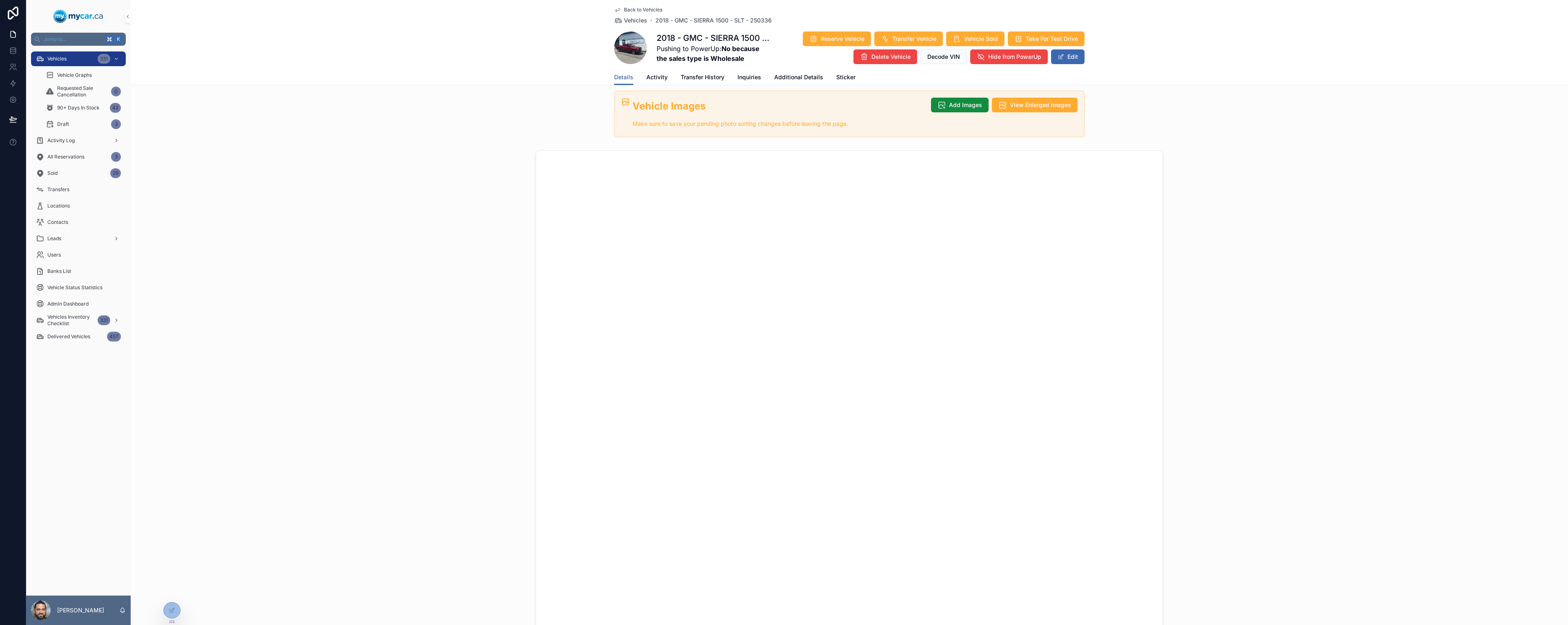
scroll to position [142, 0]
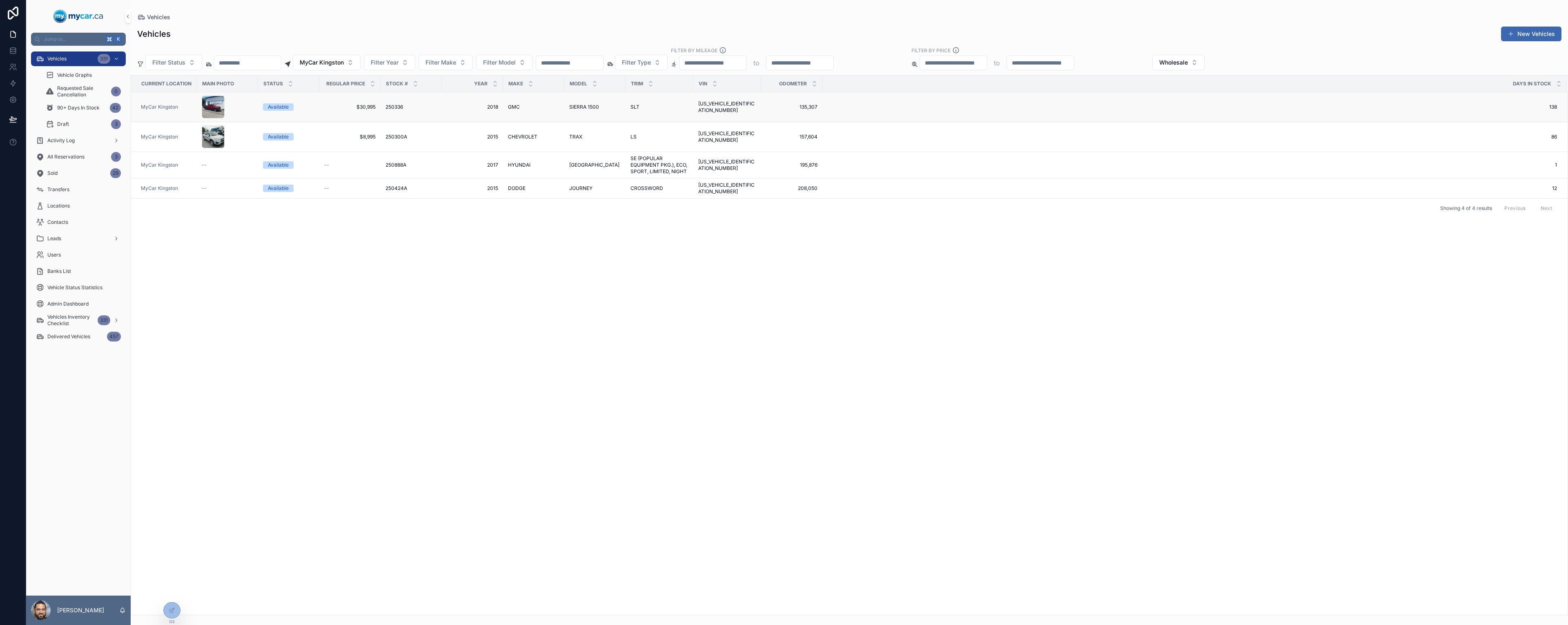
click at [366, 105] on span "$30,995" at bounding box center [350, 107] width 52 height 7
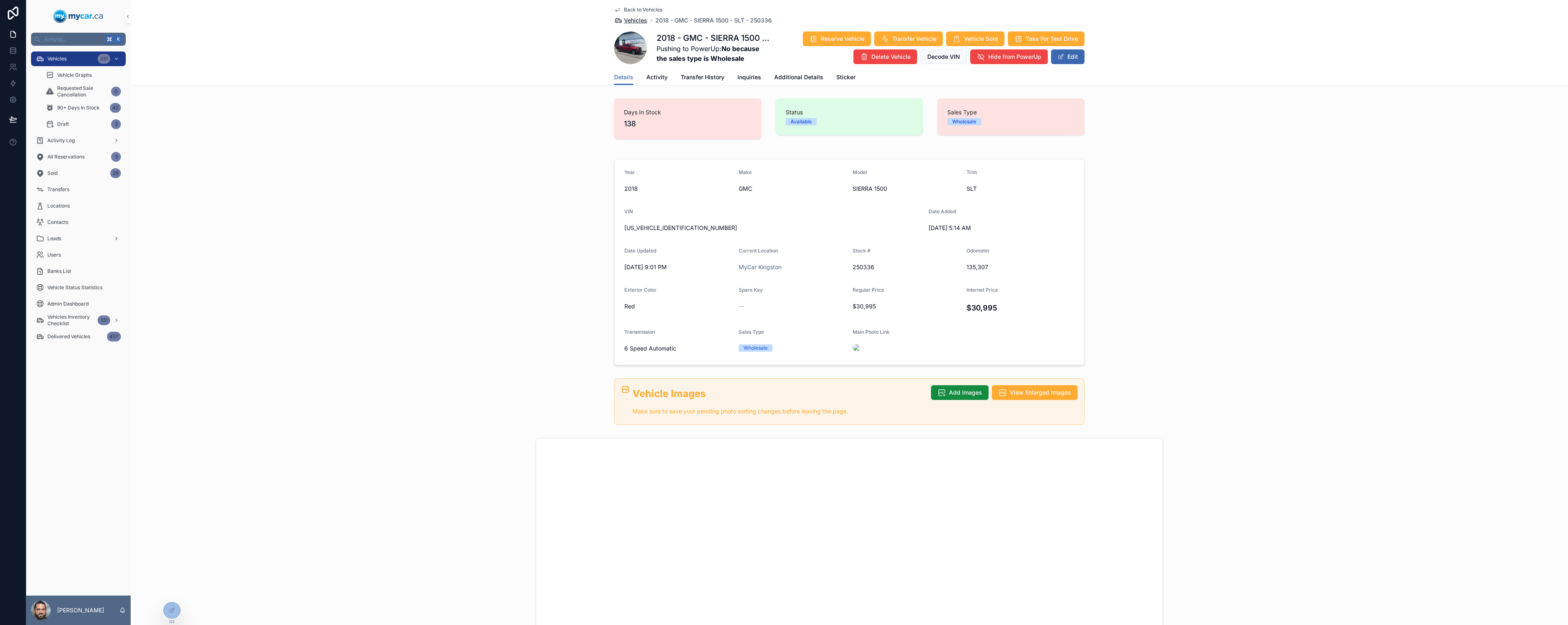
click at [634, 21] on span "Vehicles" at bounding box center [635, 20] width 23 height 8
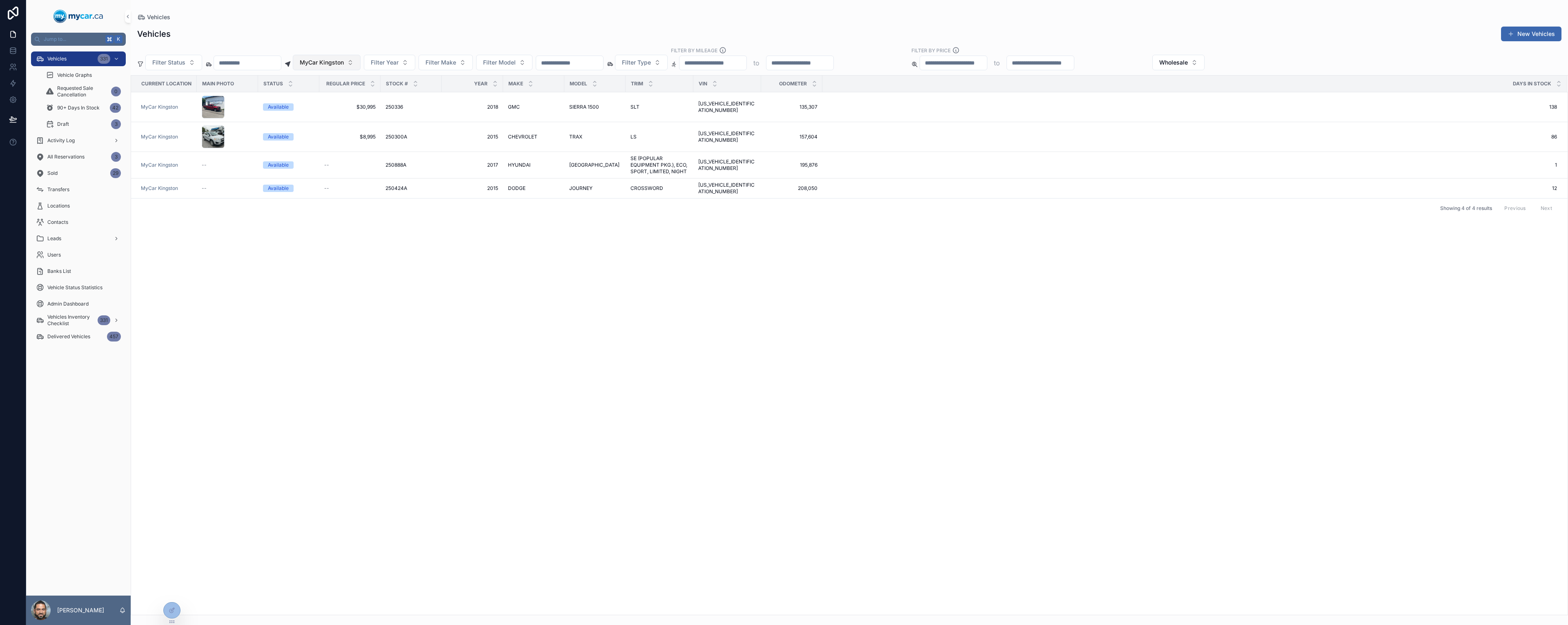
click at [340, 65] on span "MyCar Kingston" at bounding box center [321, 62] width 44 height 8
click at [332, 166] on div "MyCar Ottawa" at bounding box center [355, 161] width 98 height 13
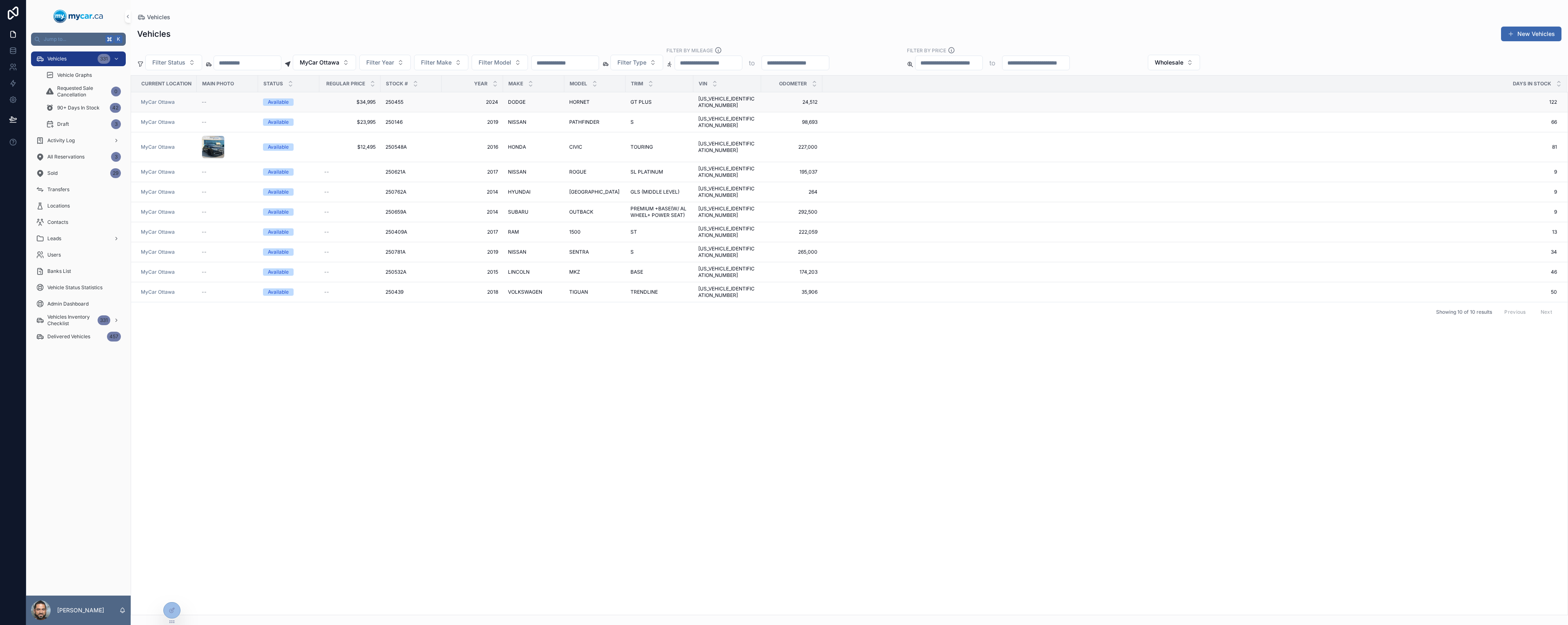
click at [452, 101] on span "2024" at bounding box center [472, 102] width 52 height 7
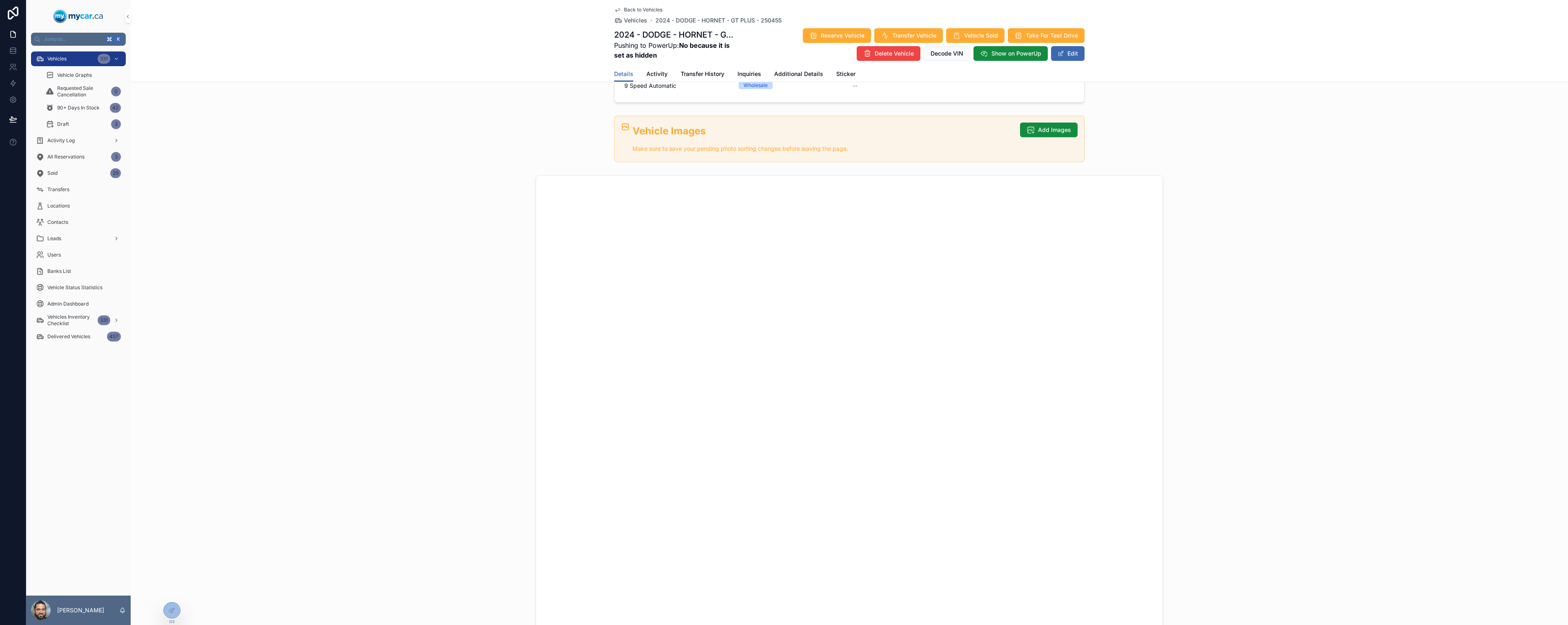
scroll to position [217, 0]
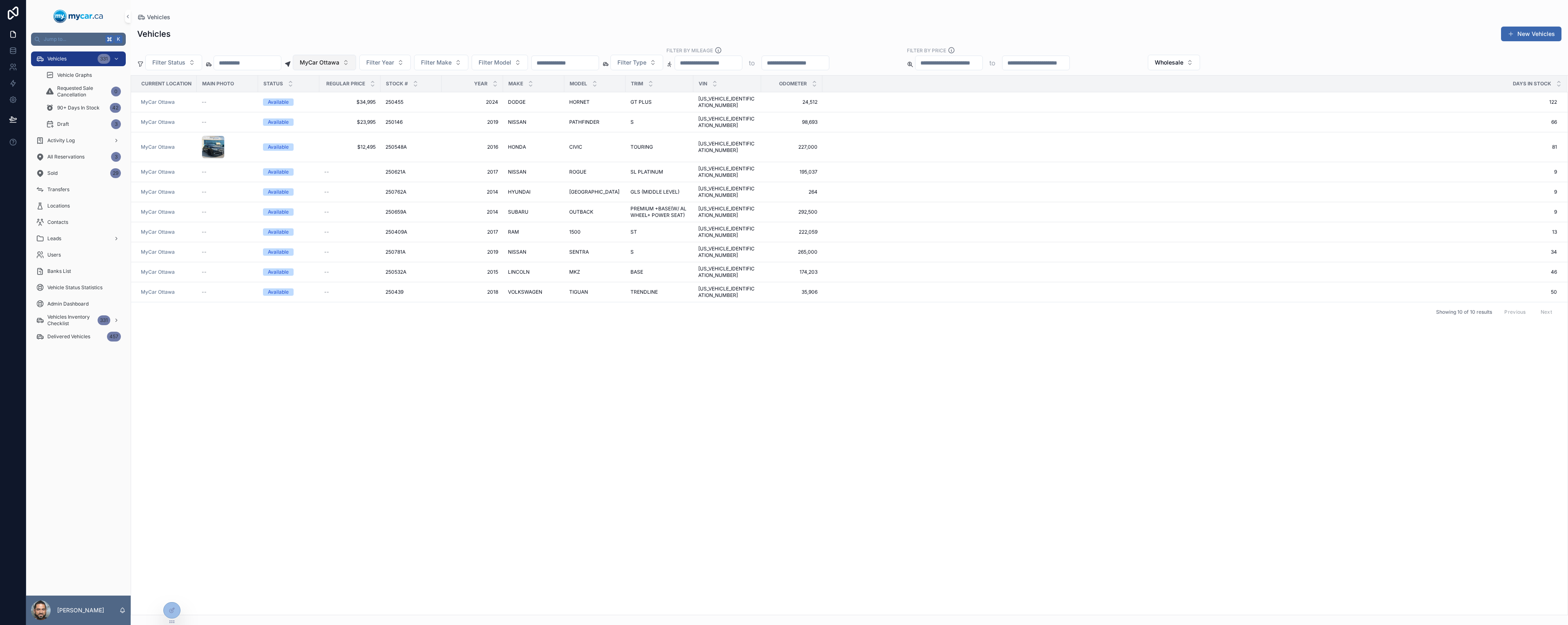
click at [356, 69] on button "MyCar Ottawa" at bounding box center [324, 62] width 63 height 15
click at [359, 203] on div "MyCar Kingston" at bounding box center [352, 200] width 98 height 13
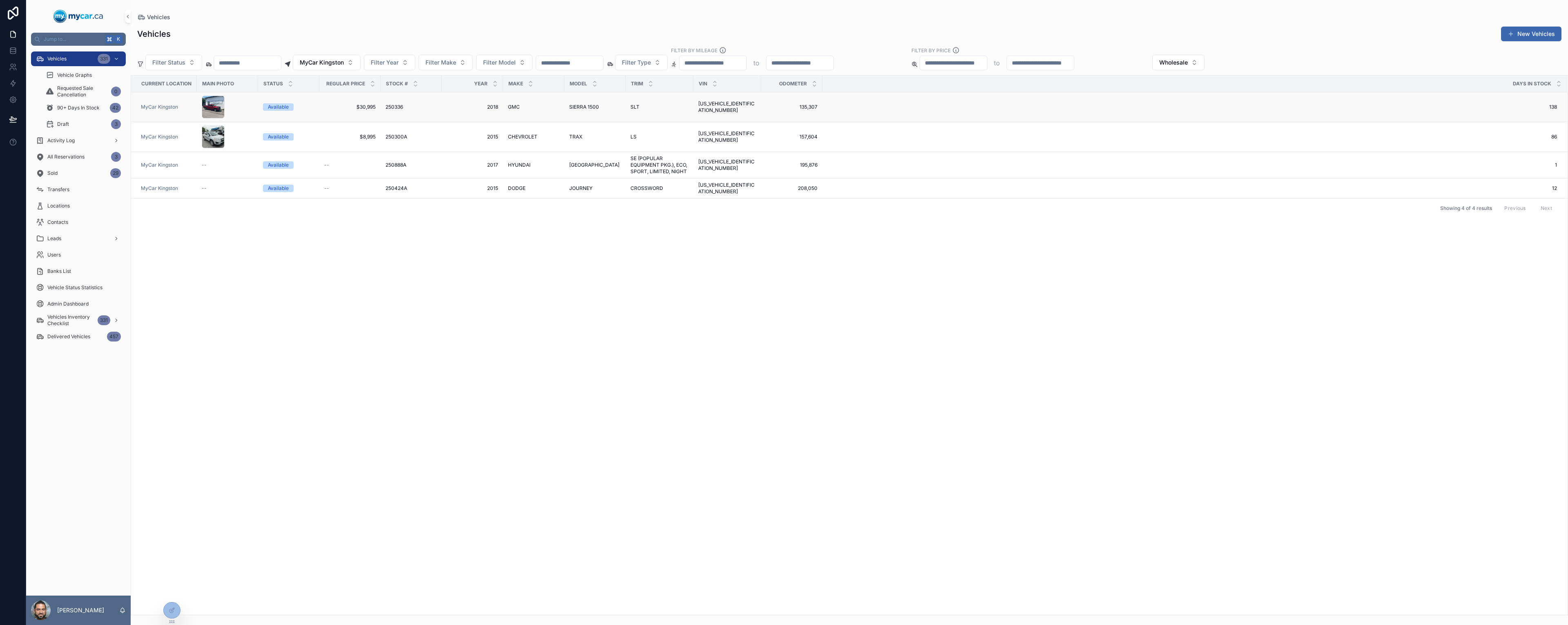
click at [376, 111] on td "$30,995 $30,995" at bounding box center [350, 107] width 61 height 30
click at [682, 108] on div "SLT SLT" at bounding box center [659, 107] width 58 height 7
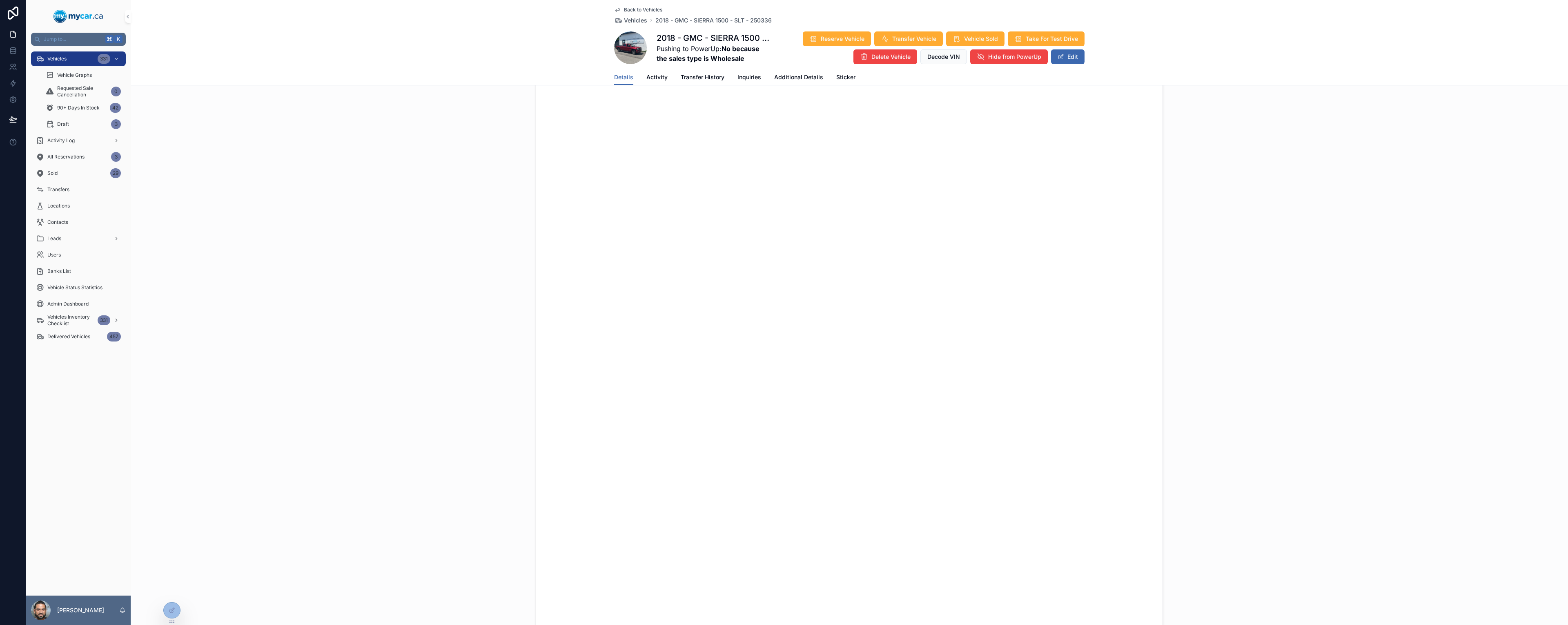
scroll to position [312, 0]
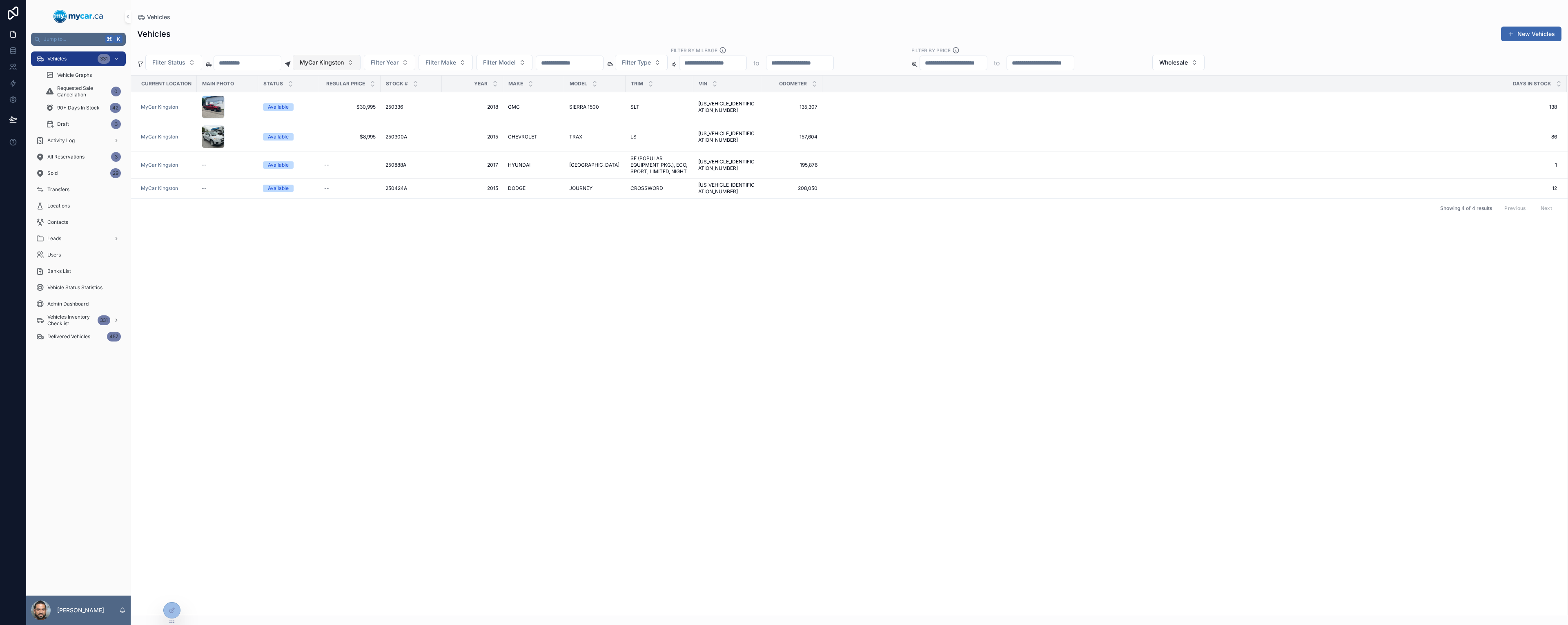
click at [360, 64] on button "MyCar Kingston" at bounding box center [326, 62] width 68 height 15
click at [331, 93] on div "None" at bounding box center [355, 95] width 98 height 13
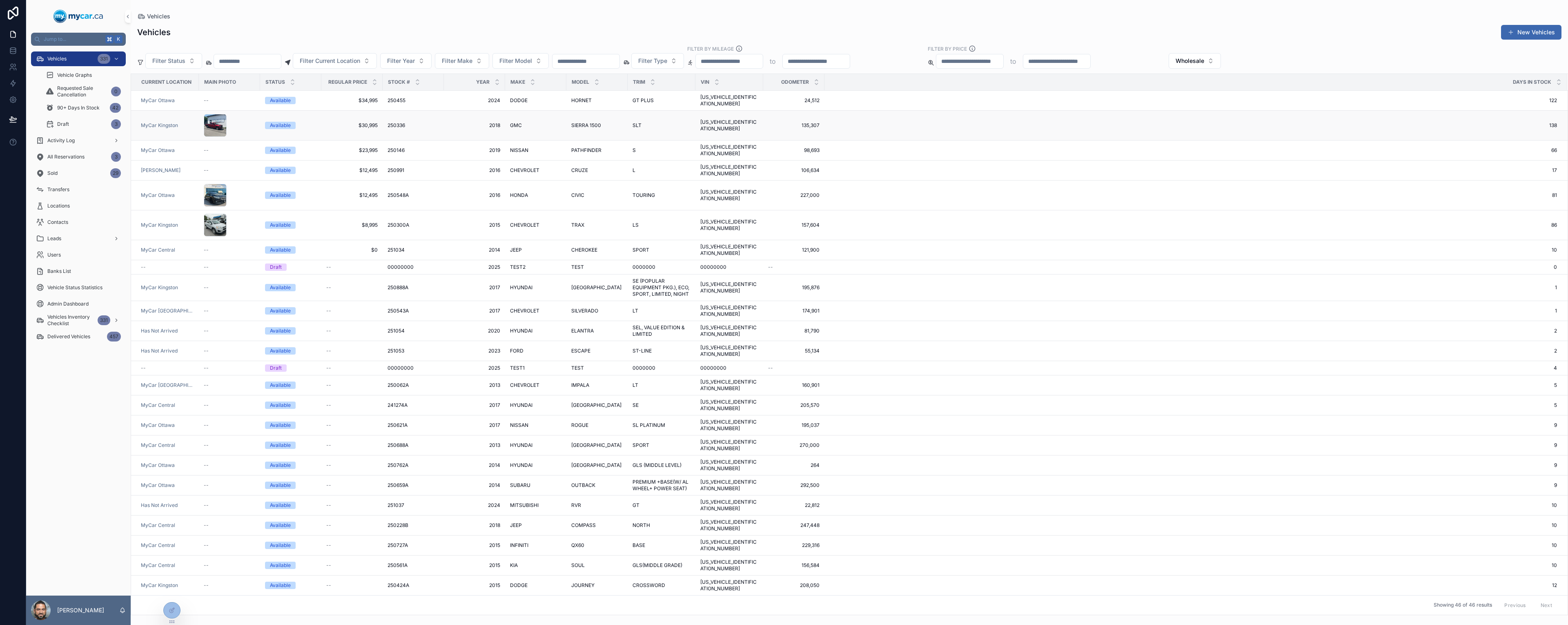
click at [376, 119] on td "$30,995 $30,995" at bounding box center [352, 125] width 61 height 30
click at [373, 122] on span "$30,995" at bounding box center [352, 125] width 52 height 7
